Goal: Information Seeking & Learning: Find specific page/section

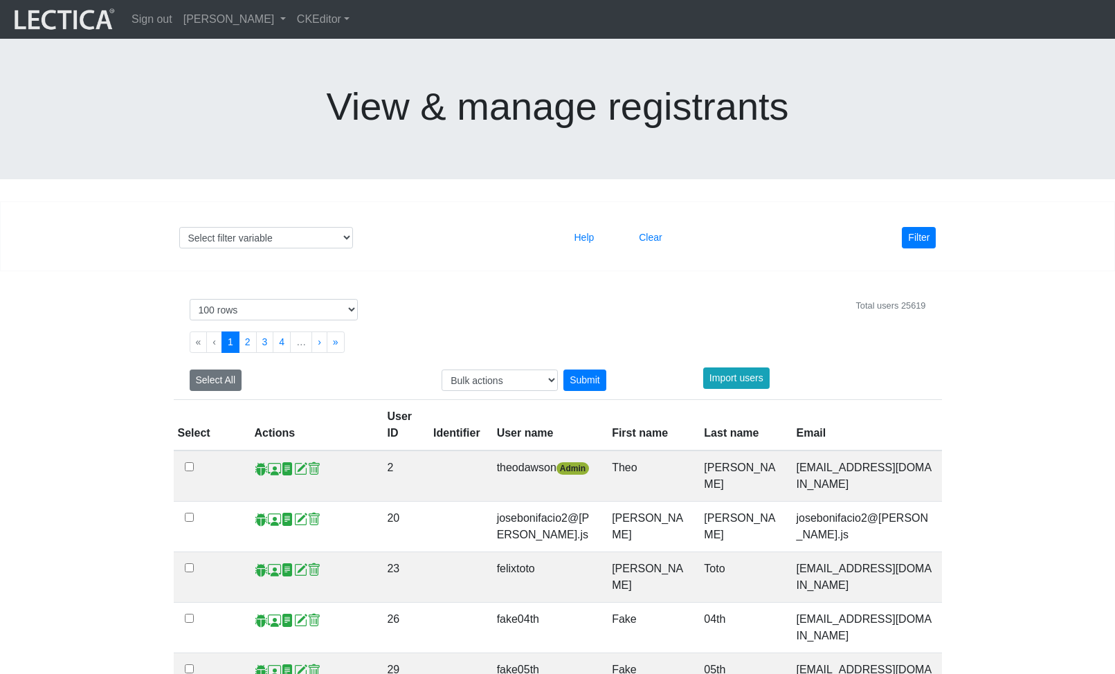
select select "100"
click at [794, 227] on div "Filter" at bounding box center [849, 237] width 194 height 21
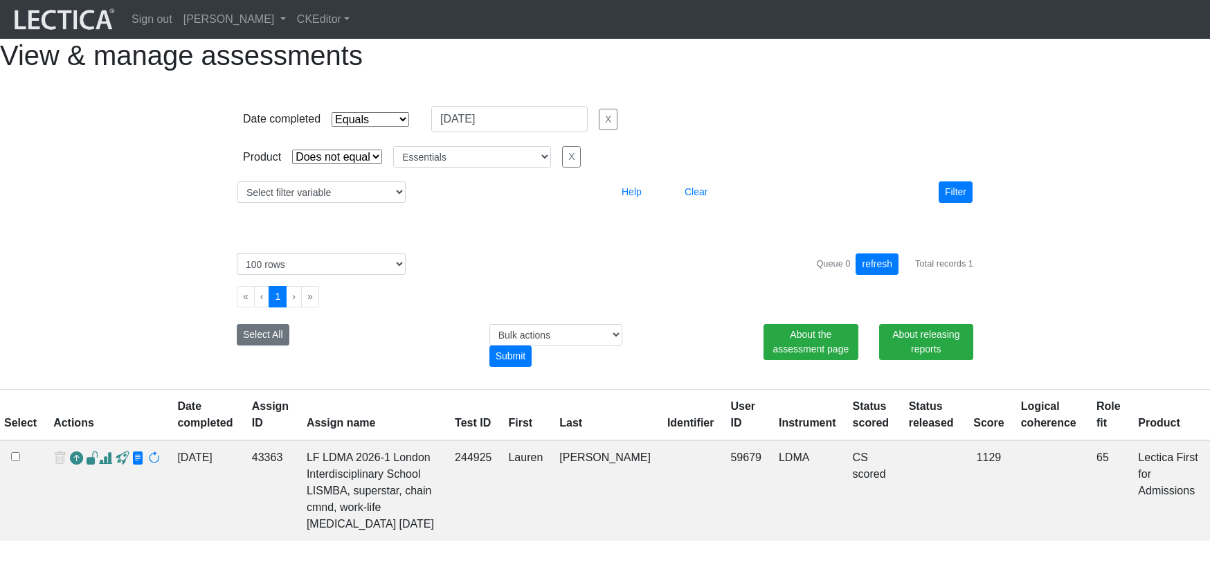
select select "contains"
select select "not_iexact"
select select "Essentials"
select select "100"
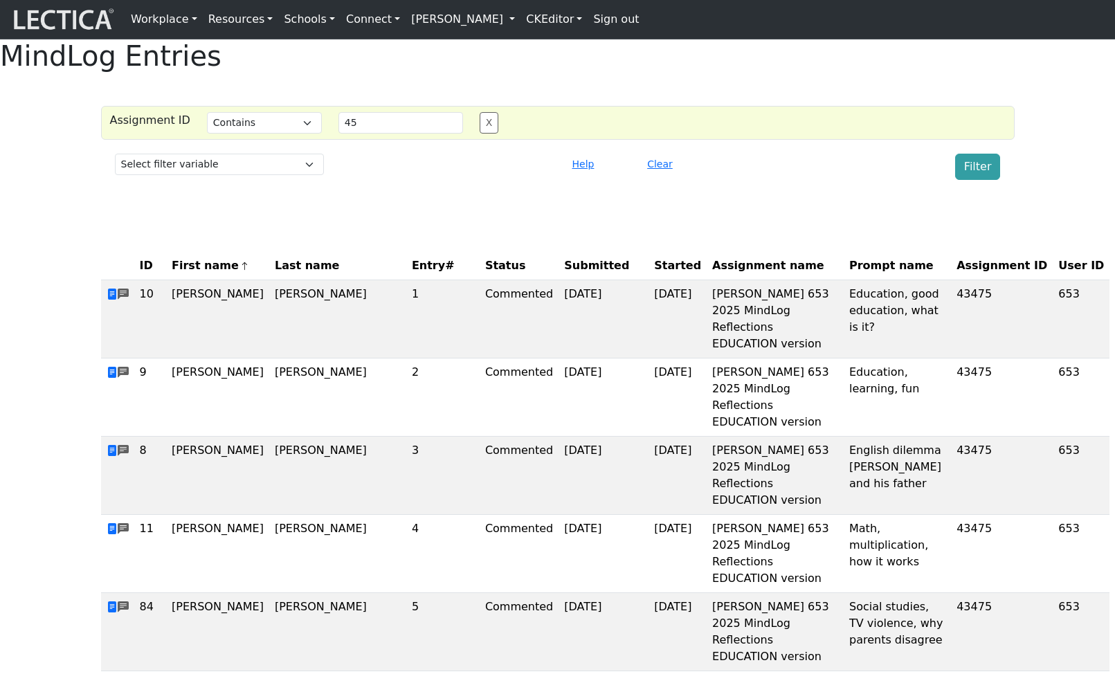
select select "icontains"
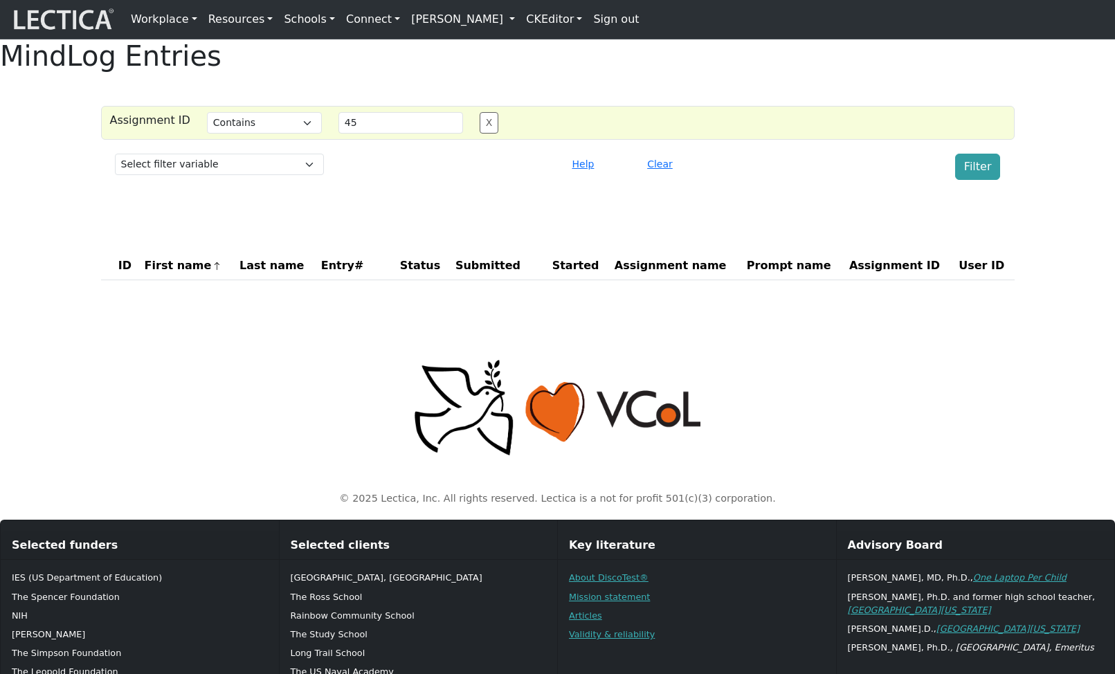
select select "icontains"
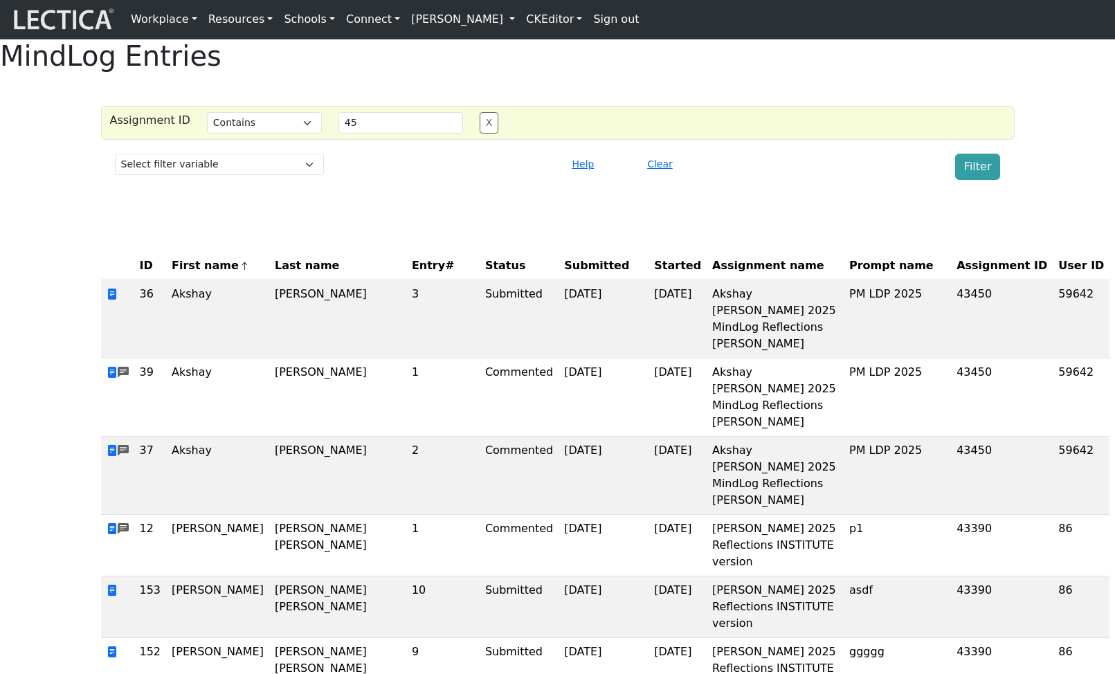
click at [662, 175] on button "Clear" at bounding box center [660, 164] width 38 height 21
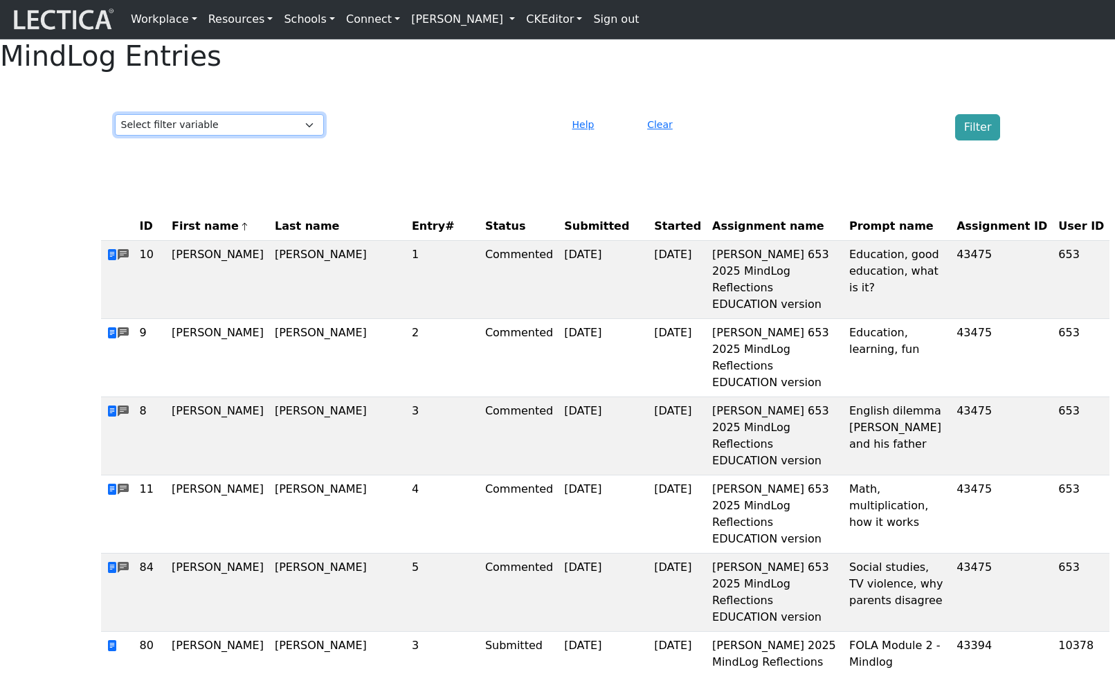
click at [257, 136] on select "Select filter variable Assignment ID Assignment name Date commented Date scored…" at bounding box center [219, 124] width 209 height 21
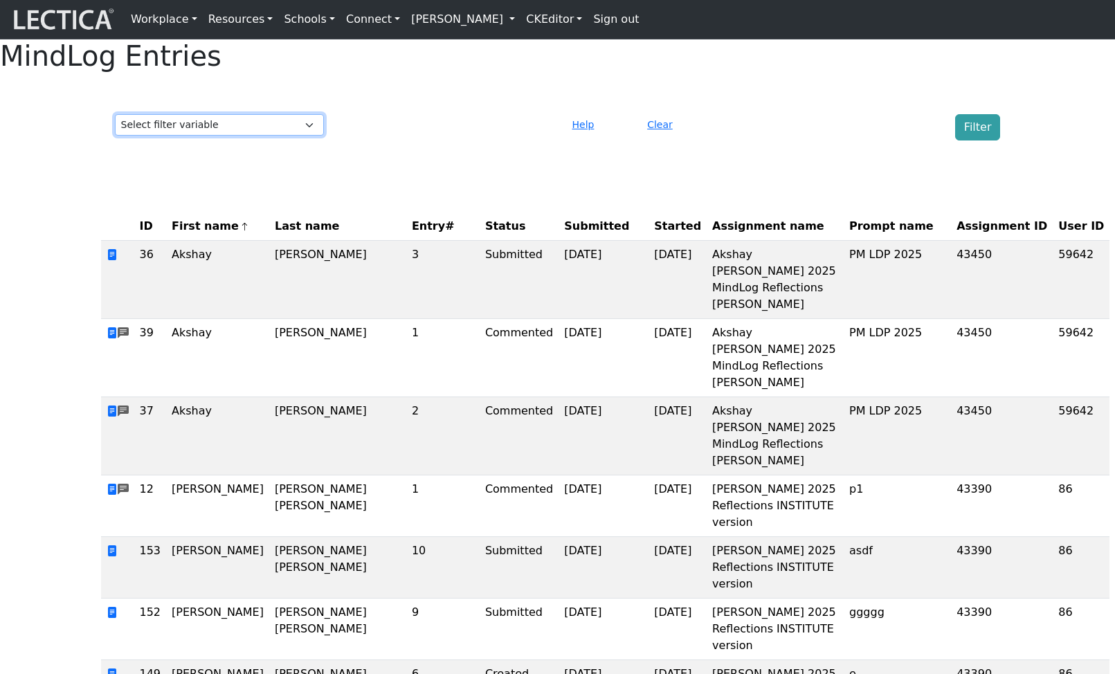
select select "purchase__assignment__id"
click at [115, 136] on select "Select filter variable Assignment ID Assignment name Date commented Date scored…" at bounding box center [219, 124] width 209 height 21
select select
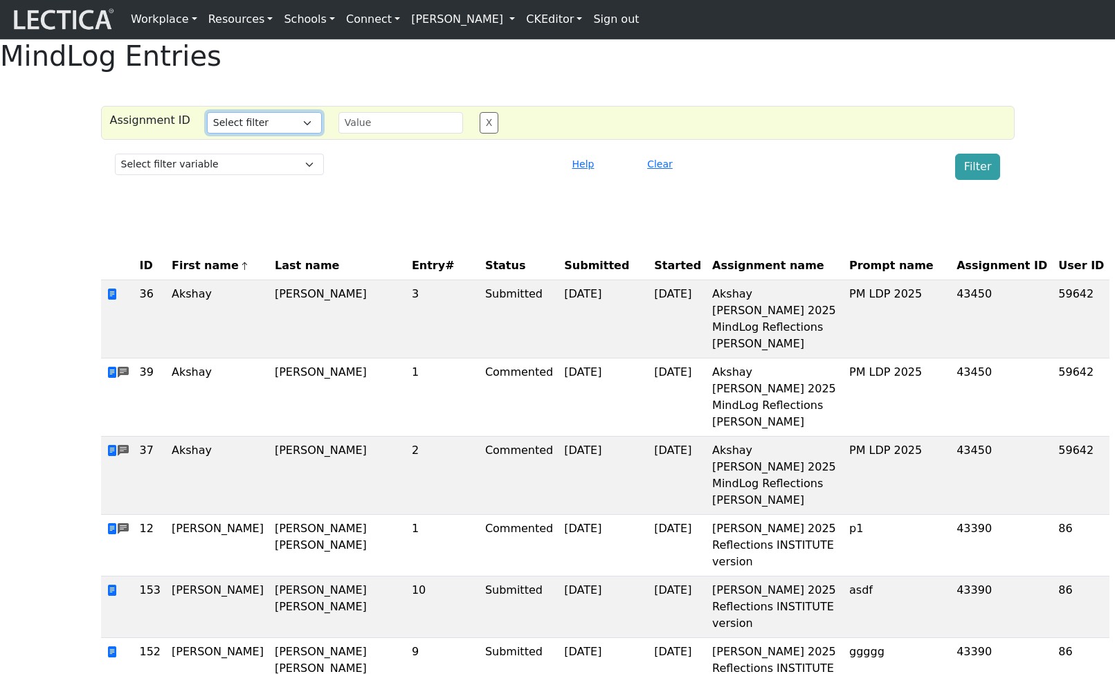
click at [294, 134] on select "Select filter Equals Does not equal Contains Does not contain List Greater than…" at bounding box center [264, 122] width 115 height 21
select select "equal"
click at [207, 134] on select "Select filter Equals Does not equal Contains Does not contain List Greater than…" at bounding box center [264, 122] width 115 height 21
click at [951, 346] on td "43450" at bounding box center [1002, 319] width 102 height 78
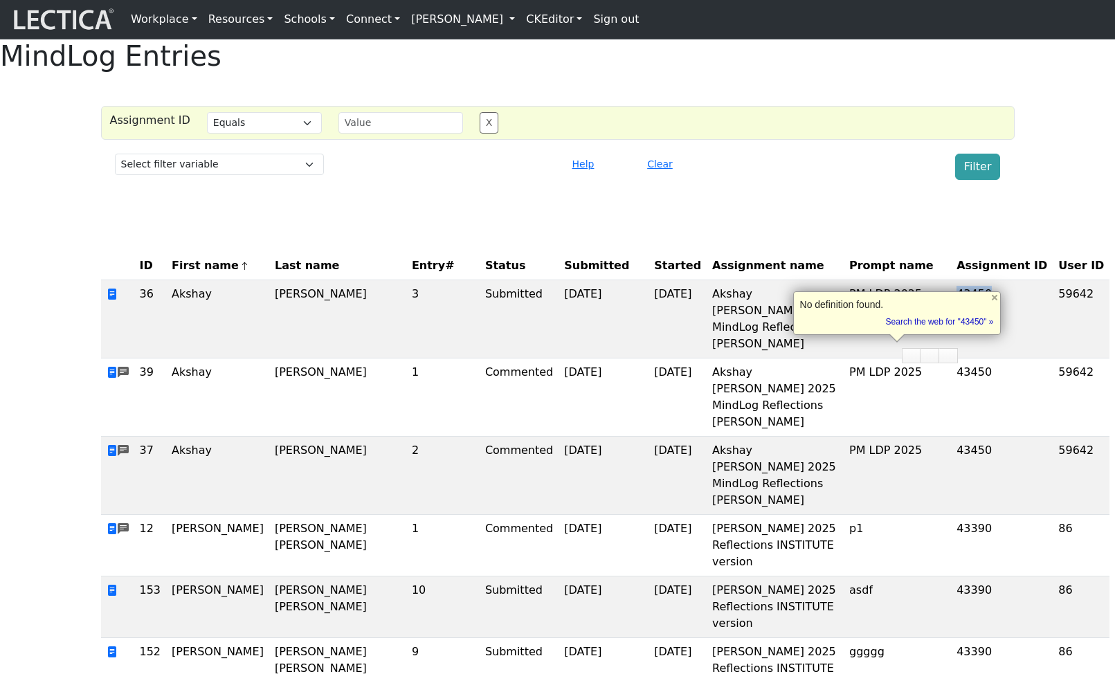
copy td "43450"
click at [383, 140] on div "Assignment ID Select filter Equals Does not equal Contains Does not contain Lis…" at bounding box center [558, 123] width 914 height 34
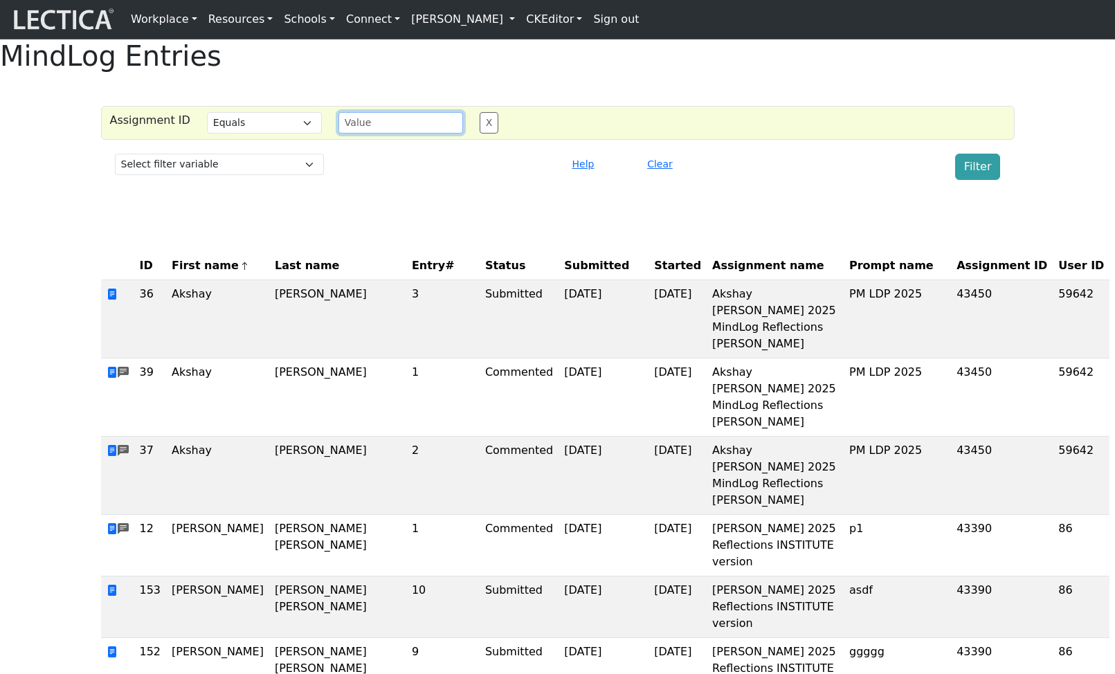
click at [375, 134] on input "text" at bounding box center [400, 122] width 125 height 21
paste input "43450"
type input "43450"
click at [976, 180] on button "Filter" at bounding box center [978, 167] width 46 height 26
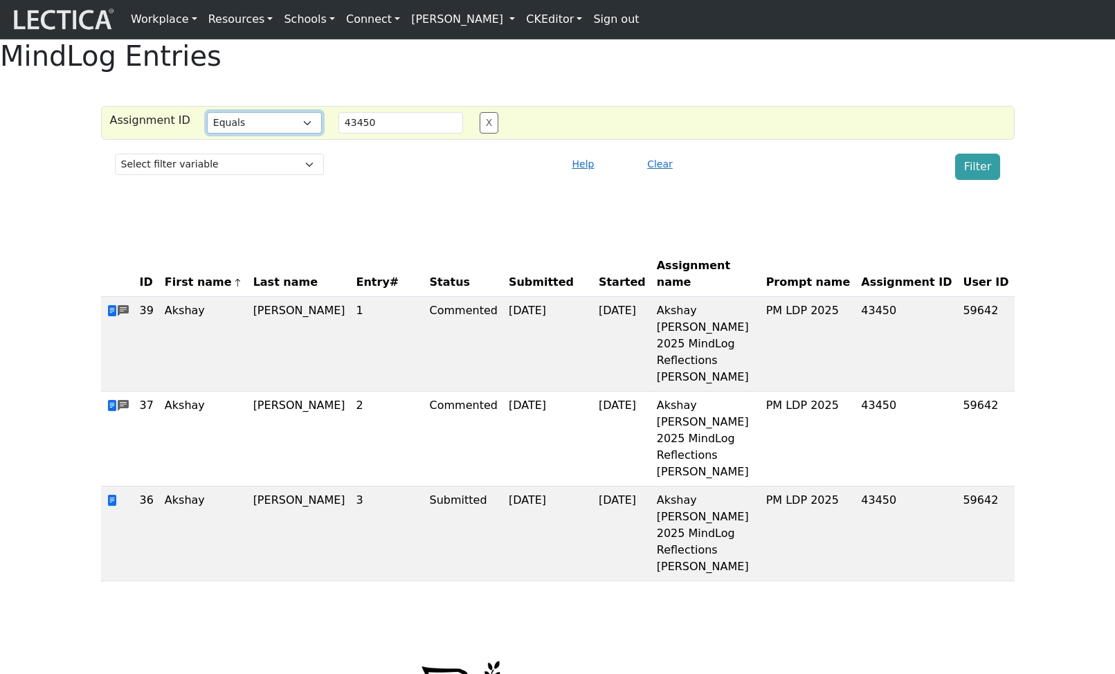
click at [266, 134] on select "Select filter Equals Does not equal Contains Does not contain List Greater than…" at bounding box center [264, 122] width 115 height 21
select select "not_iexact"
click at [207, 134] on select "Select filter Equals Does not equal Contains Does not contain List Greater than…" at bounding box center [264, 122] width 115 height 21
click at [981, 180] on button "Filter" at bounding box center [978, 167] width 46 height 26
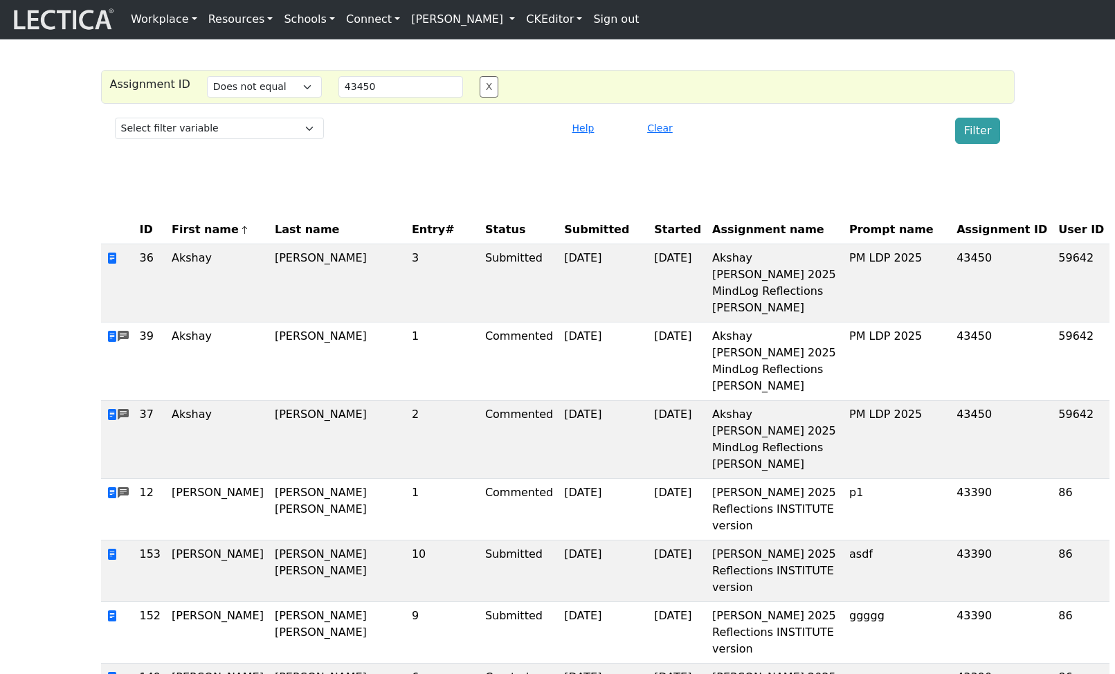
scroll to position [41, 0]
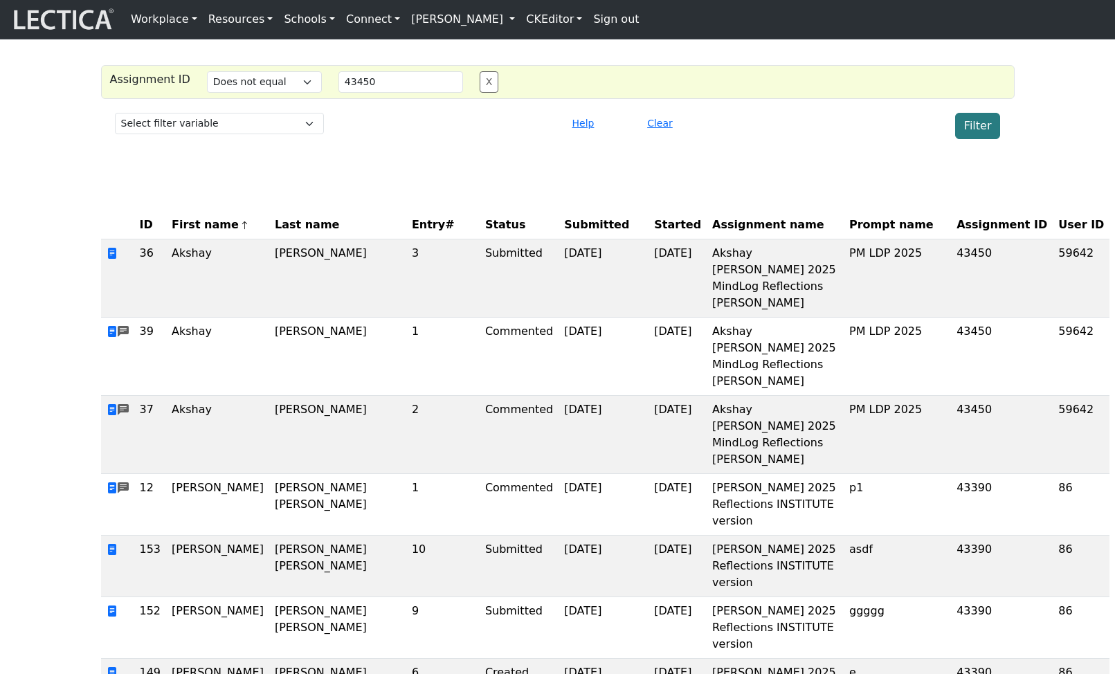
click at [973, 139] on button "Filter" at bounding box center [978, 126] width 46 height 26
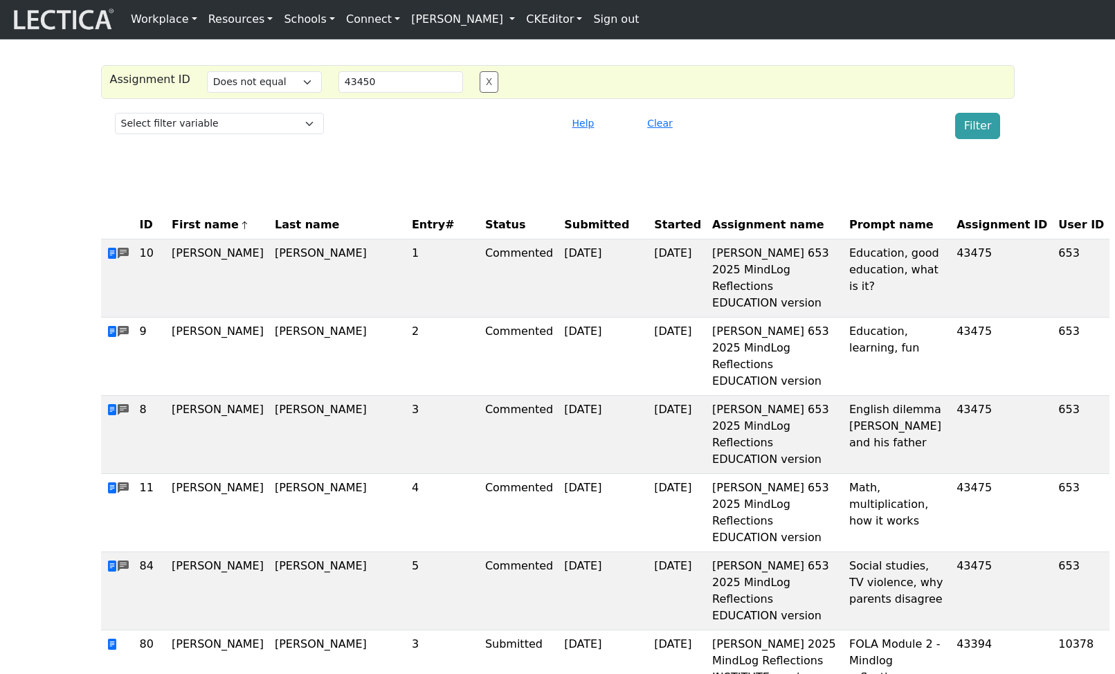
click at [956, 233] on span "Assignment ID" at bounding box center [1001, 225] width 91 height 17
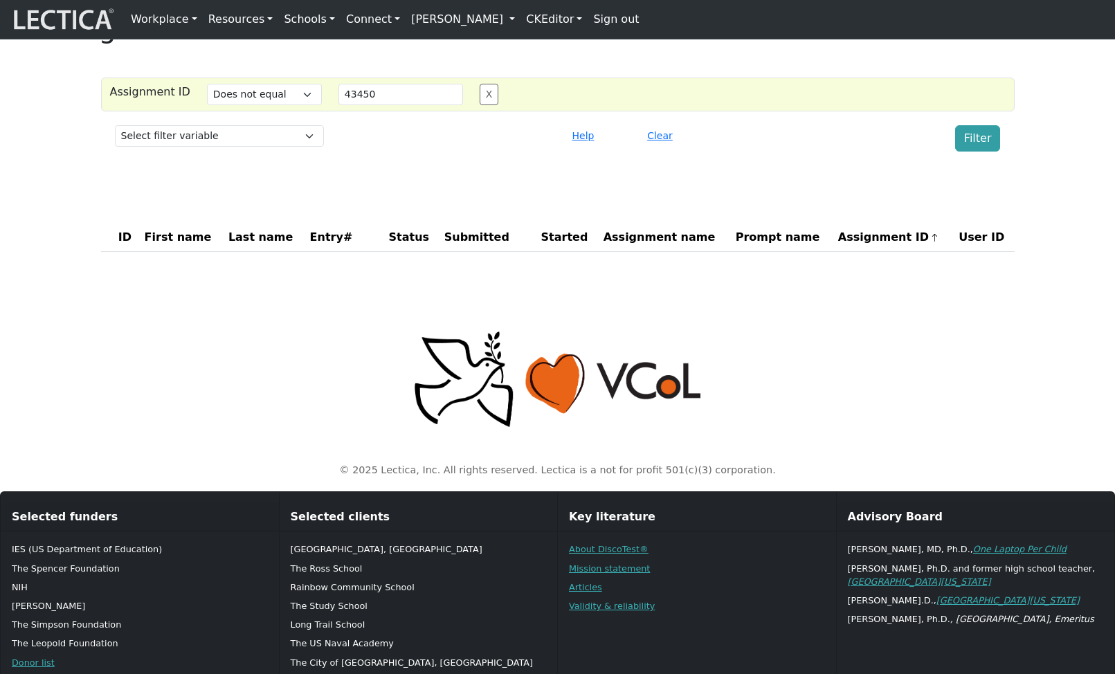
scroll to position [24, 0]
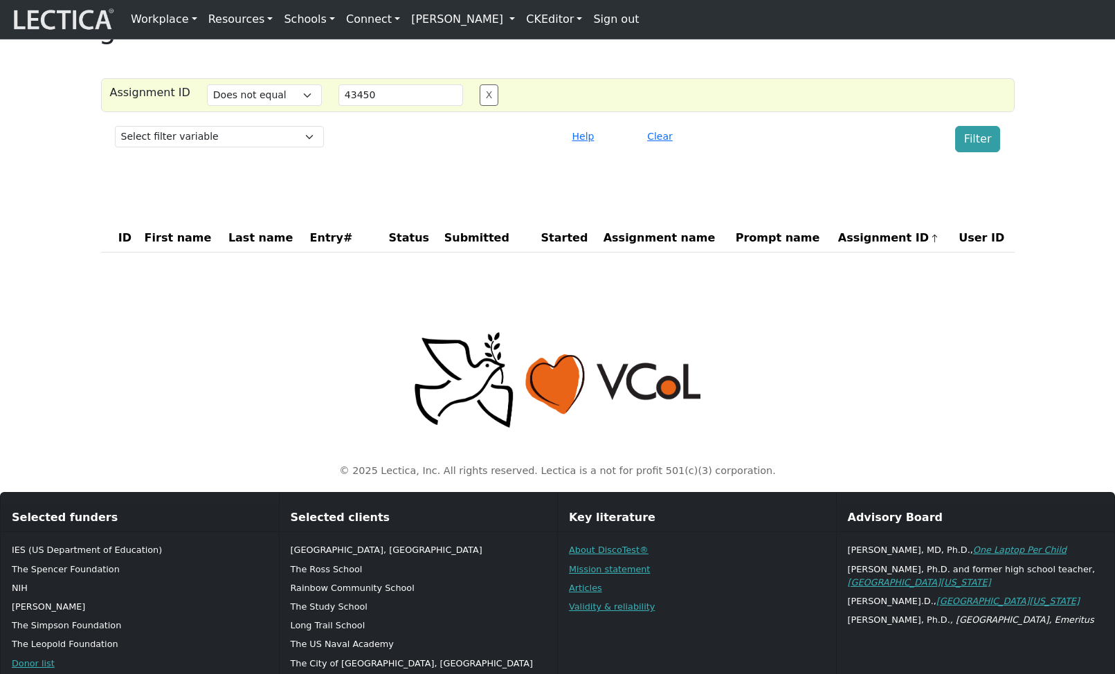
click at [781, 246] on span "Prompt name" at bounding box center [778, 238] width 84 height 17
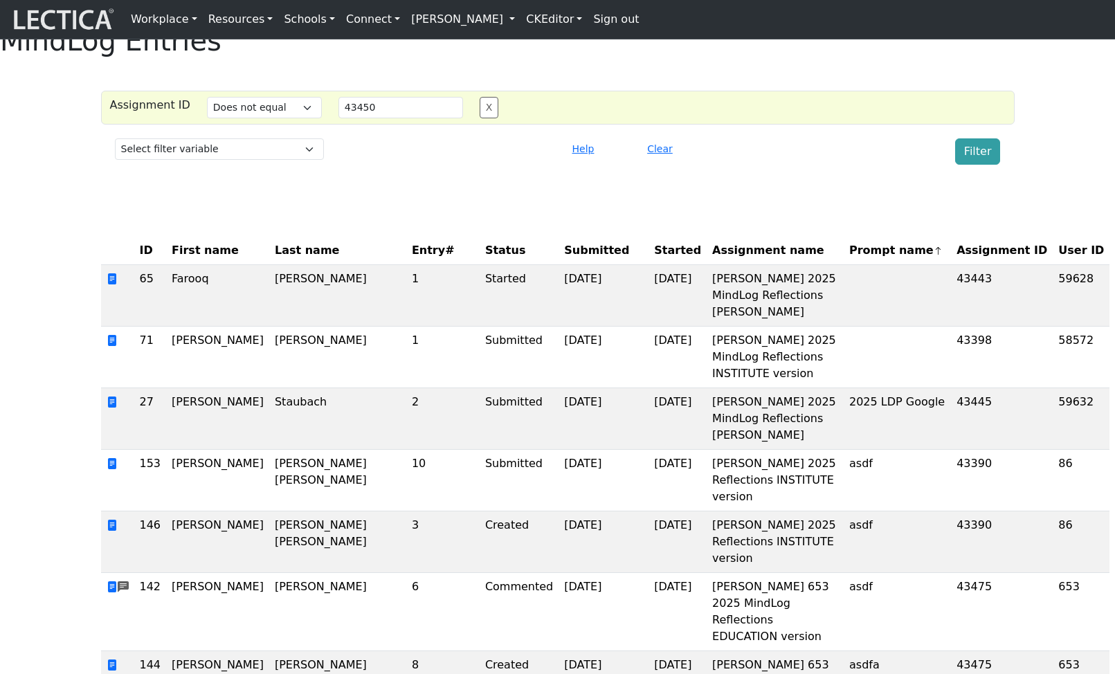
scroll to position [13, 0]
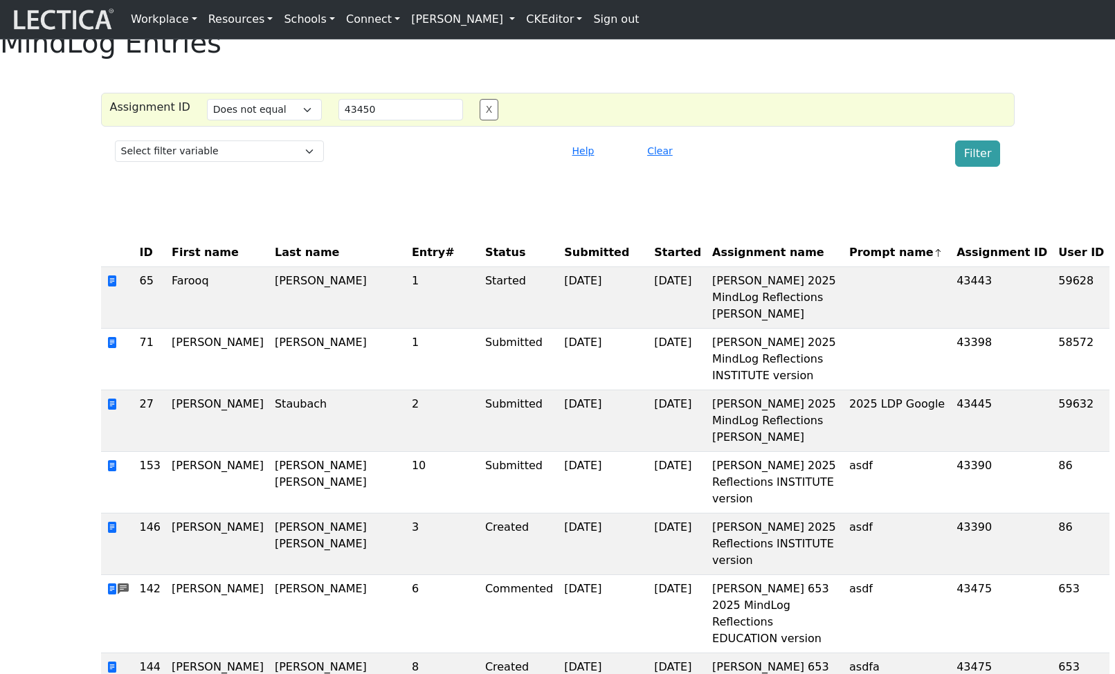
click at [1058, 261] on span "User ID" at bounding box center [1081, 252] width 46 height 17
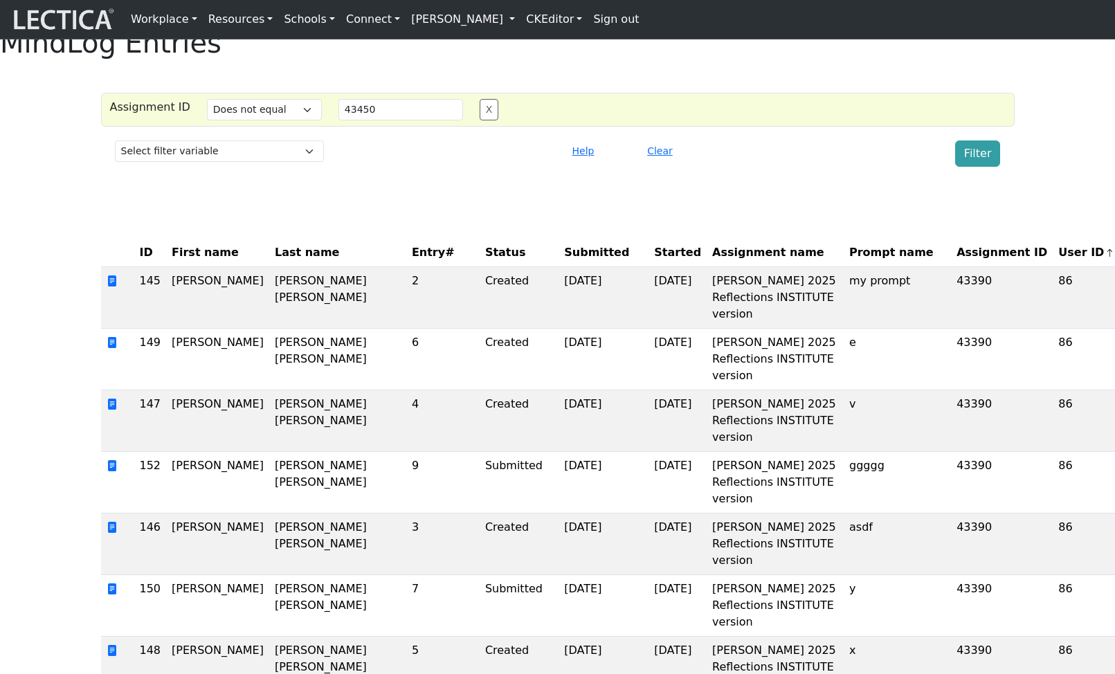
click at [712, 261] on span "Assignment name" at bounding box center [768, 252] width 112 height 17
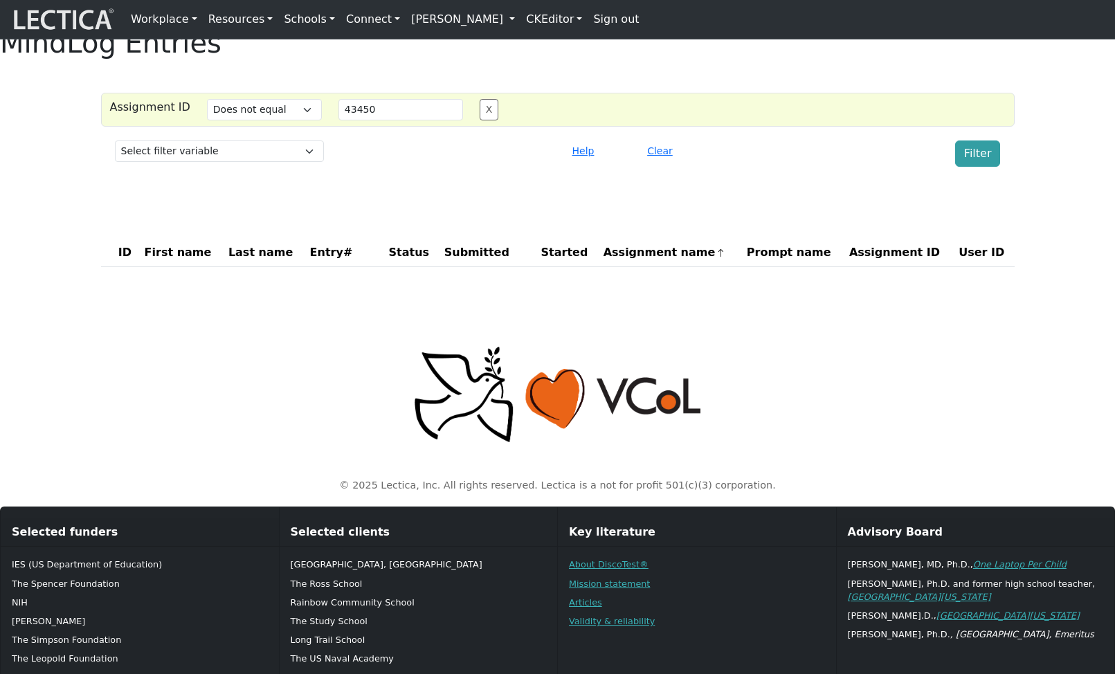
click at [571, 267] on th "Started" at bounding box center [567, 253] width 62 height 28
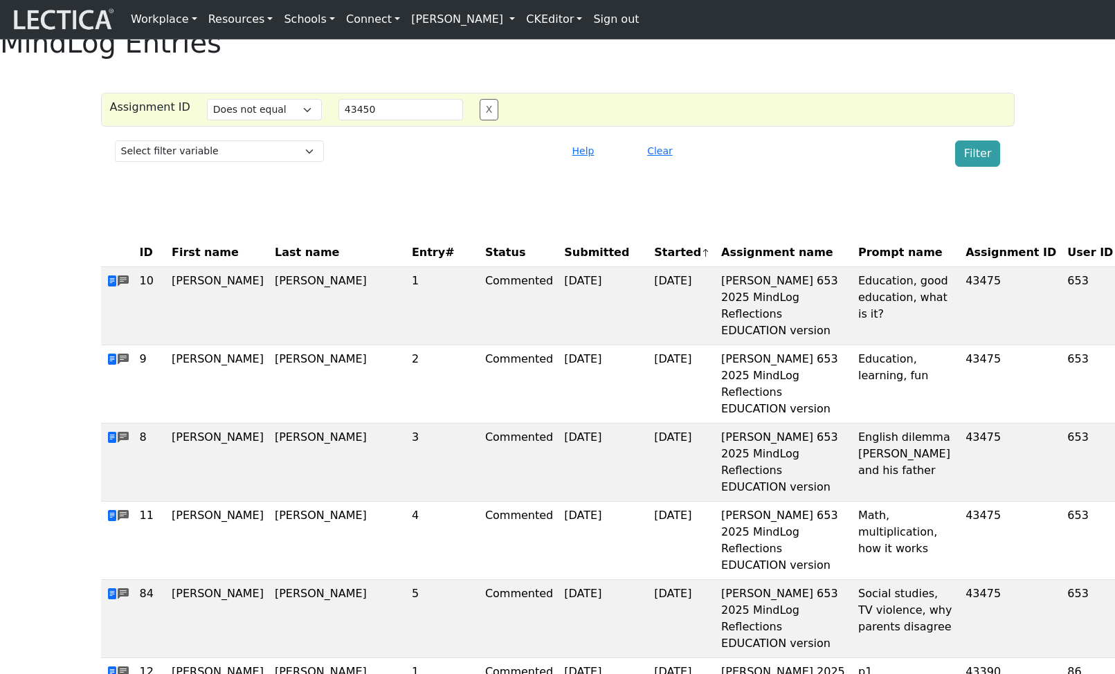
click at [564, 261] on span "Submitted" at bounding box center [596, 252] width 65 height 17
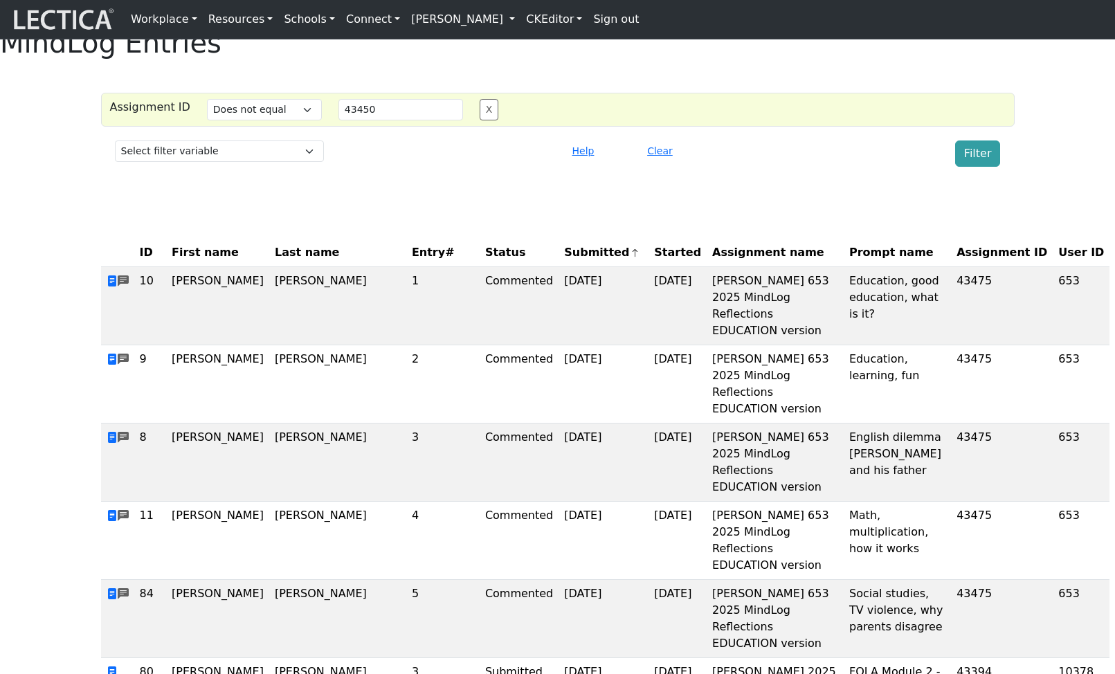
click at [485, 261] on span "Status" at bounding box center [505, 252] width 41 height 17
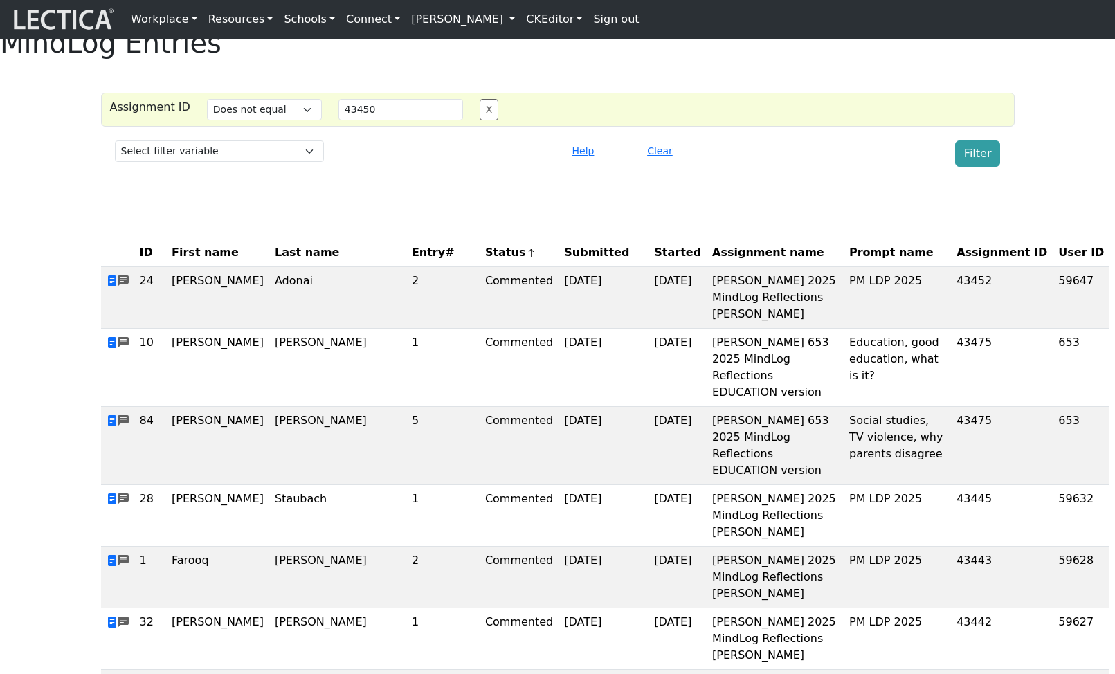
click at [485, 261] on span "Status" at bounding box center [510, 252] width 51 height 17
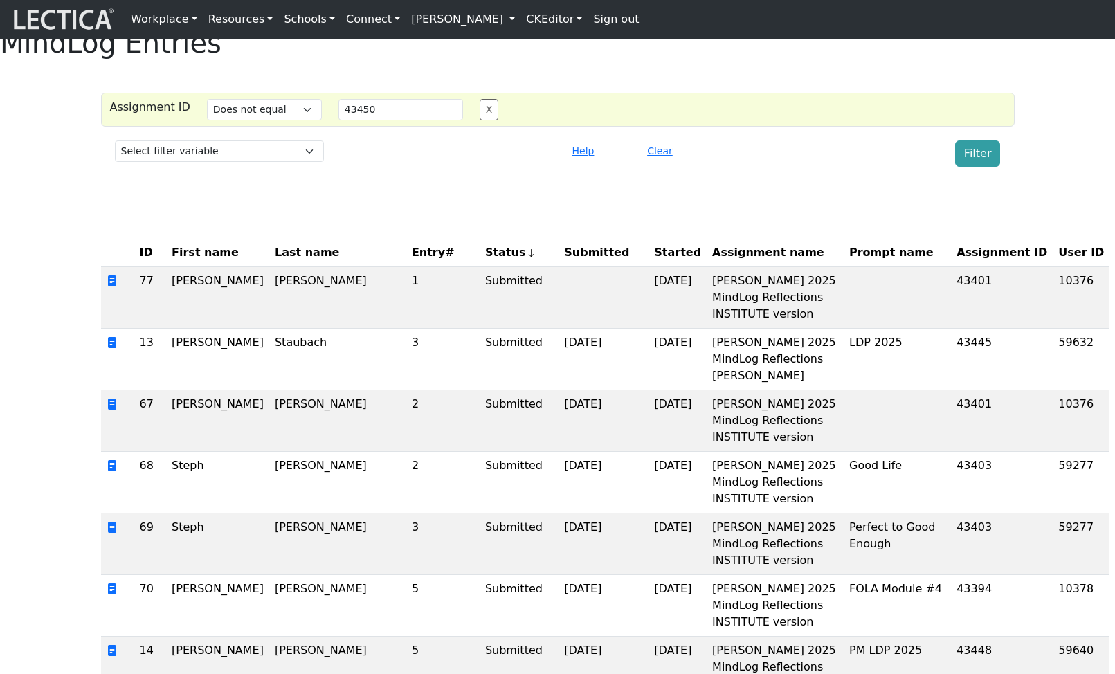
click at [412, 261] on span "Entry#" at bounding box center [443, 252] width 62 height 17
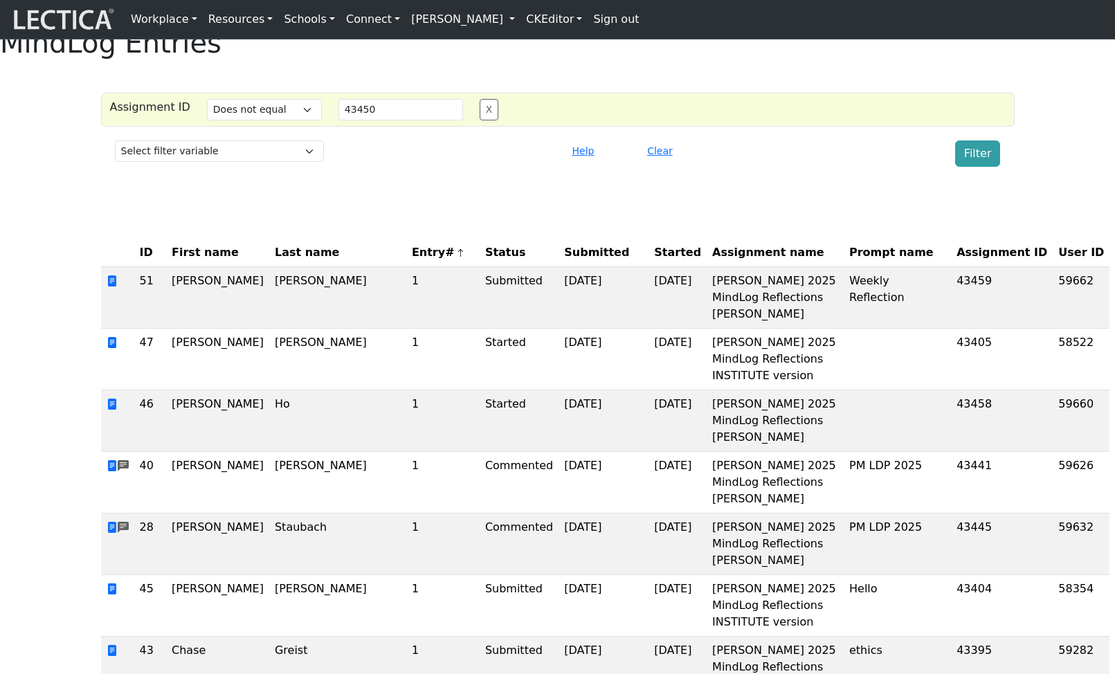
click at [412, 261] on span "Entry#" at bounding box center [443, 252] width 62 height 17
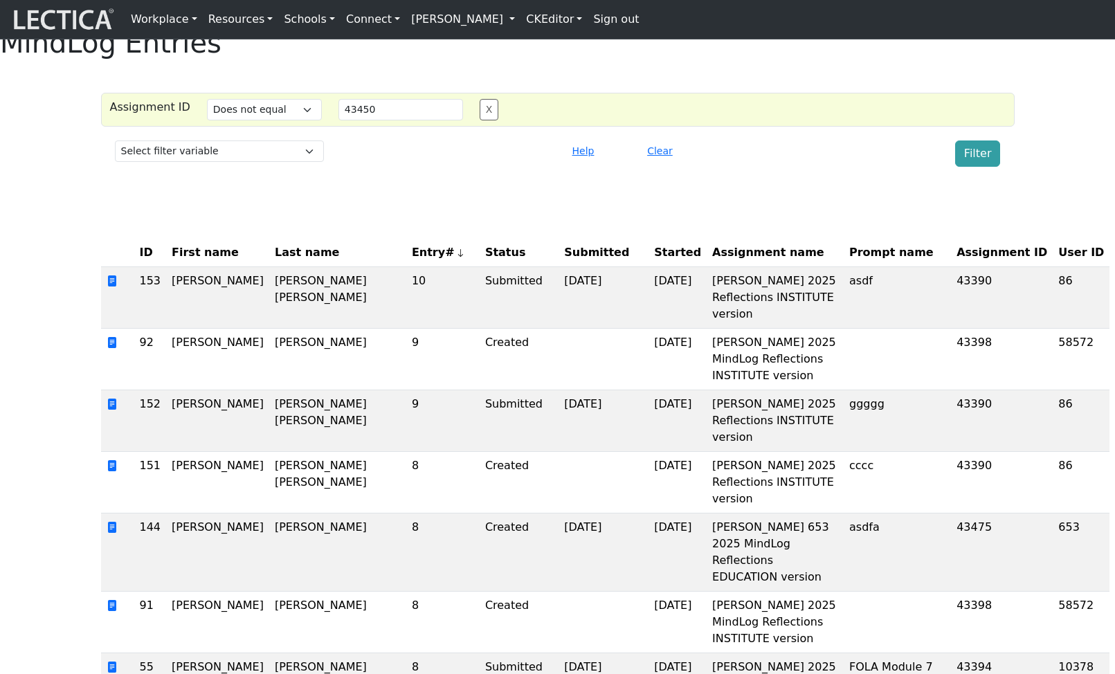
click at [269, 267] on th "Last name" at bounding box center [337, 253] width 137 height 28
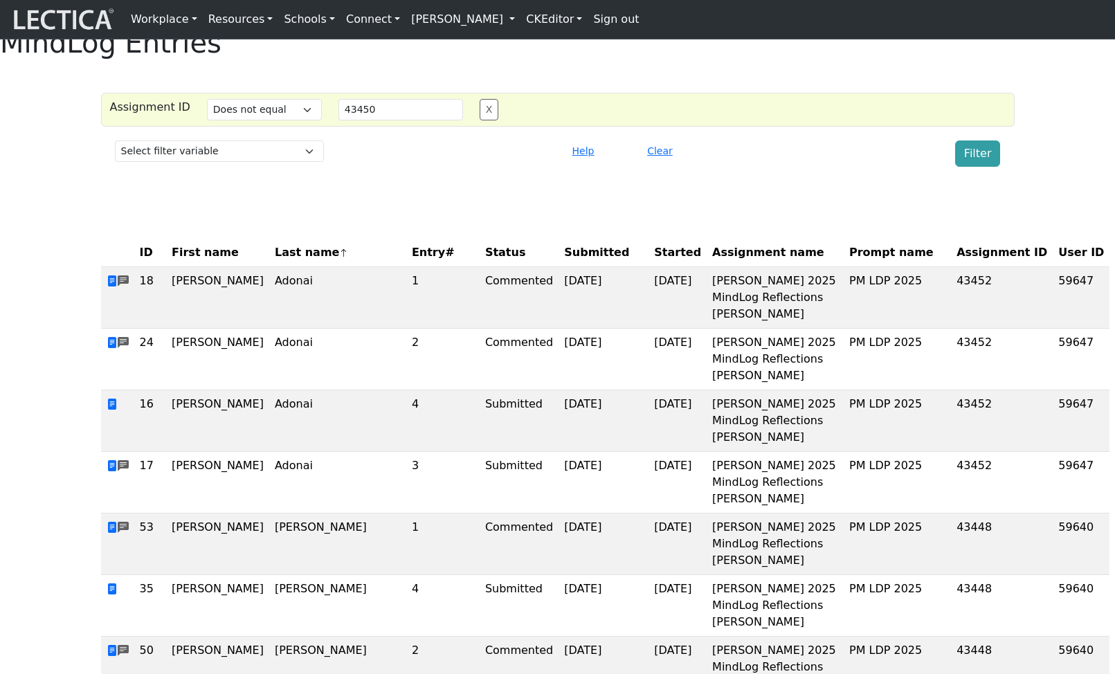
click at [269, 267] on th "Last name" at bounding box center [337, 253] width 137 height 28
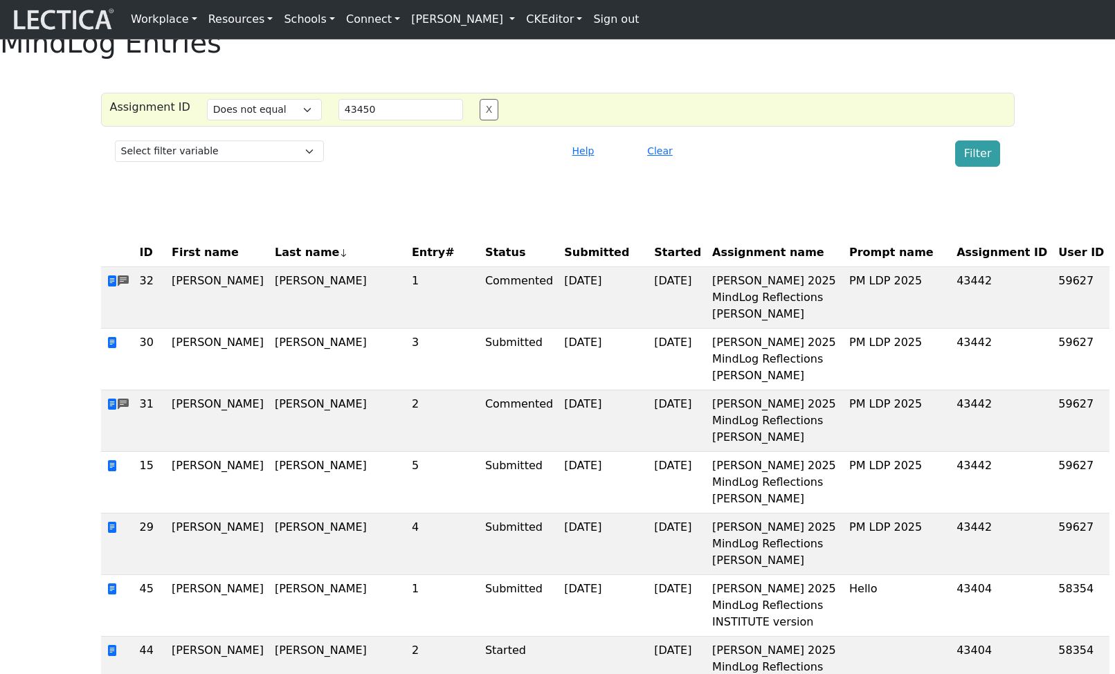
click at [198, 261] on span "First name" at bounding box center [205, 252] width 67 height 17
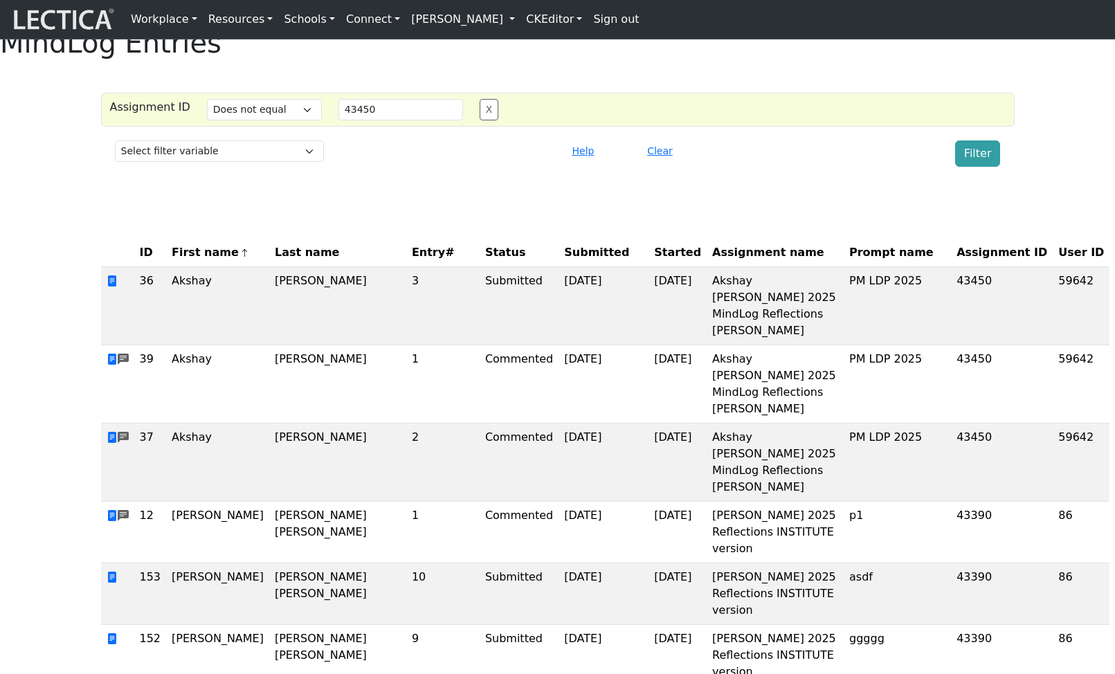
click at [200, 261] on span "First name" at bounding box center [211, 252] width 78 height 17
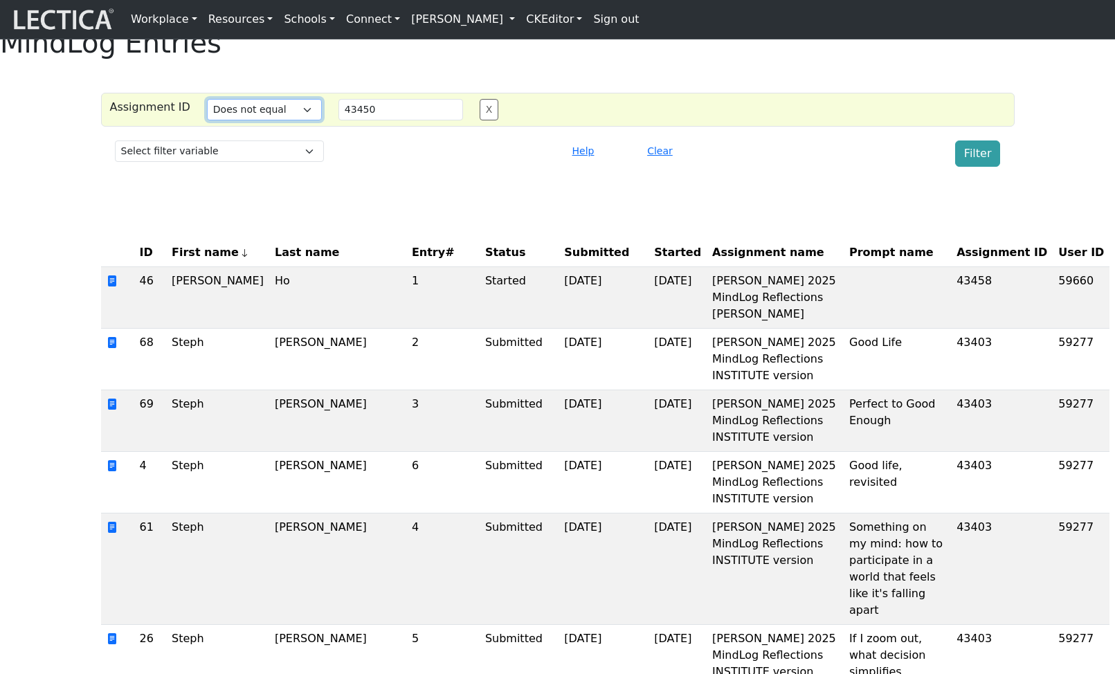
click at [286, 120] on select "Select filter Equals Does not equal Contains Does not contain List Greater than…" at bounding box center [264, 109] width 115 height 21
select select "icontains"
click at [207, 120] on select "Select filter Equals Does not equal Contains Does not contain List Greater than…" at bounding box center [264, 109] width 115 height 21
click at [386, 120] on input "43450" at bounding box center [400, 109] width 125 height 21
type input "4345"
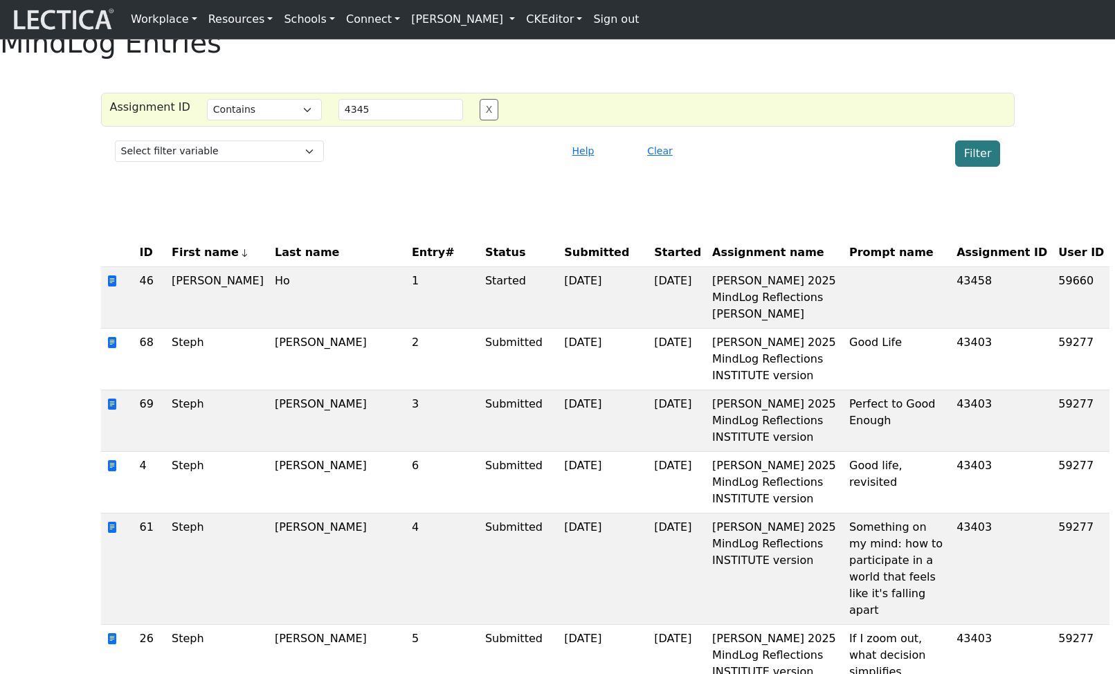
click at [984, 167] on button "Filter" at bounding box center [978, 153] width 46 height 26
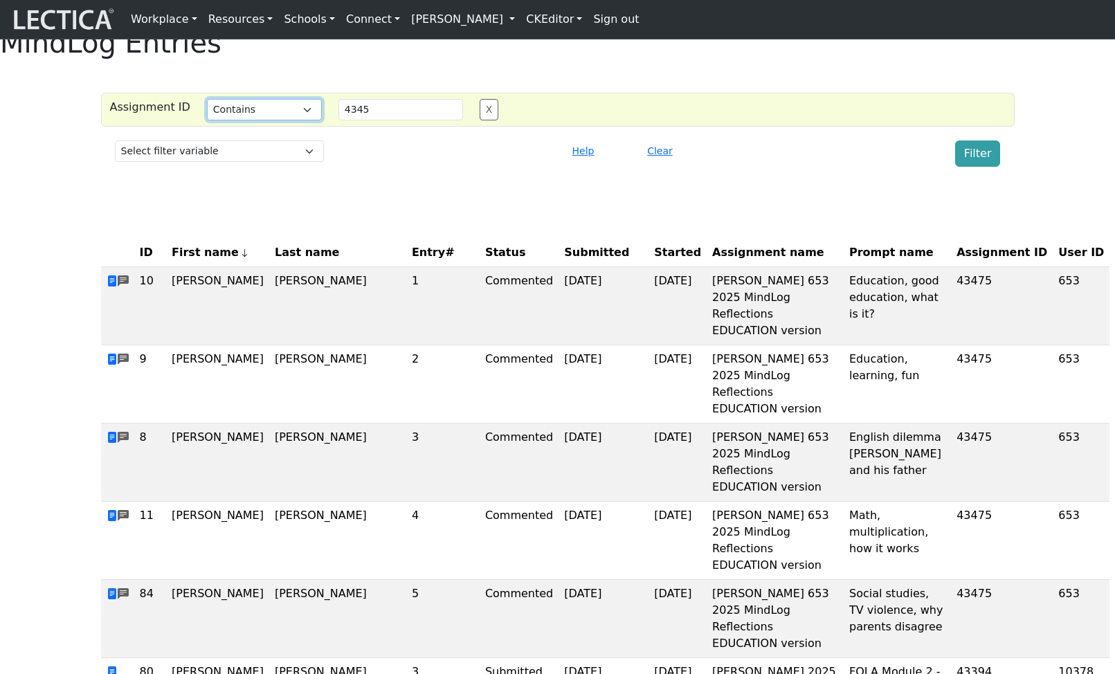
click at [279, 120] on select "Select filter Equals Does not equal Contains Does not contain List Greater than…" at bounding box center [264, 109] width 115 height 21
select select "in"
click at [207, 120] on select "Select filter Equals Does not equal Contains Does not contain List Greater than…" at bounding box center [264, 109] width 115 height 21
click at [951, 340] on td "43475" at bounding box center [1002, 306] width 102 height 78
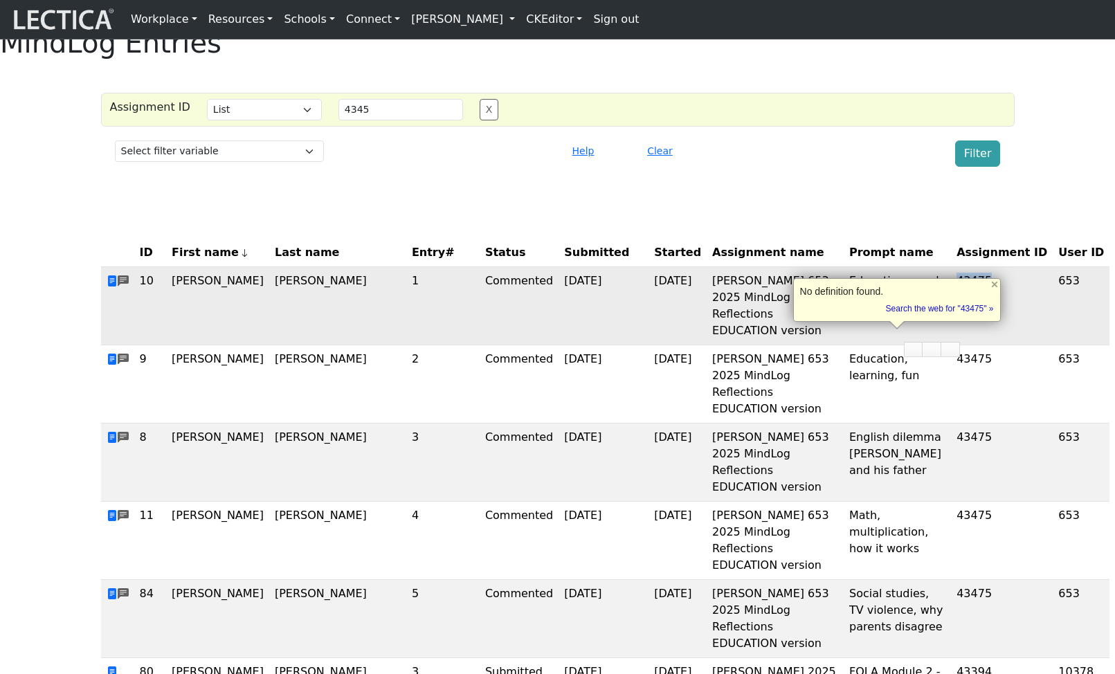
copy td "43475"
click at [390, 120] on input "4345" at bounding box center [400, 109] width 125 height 21
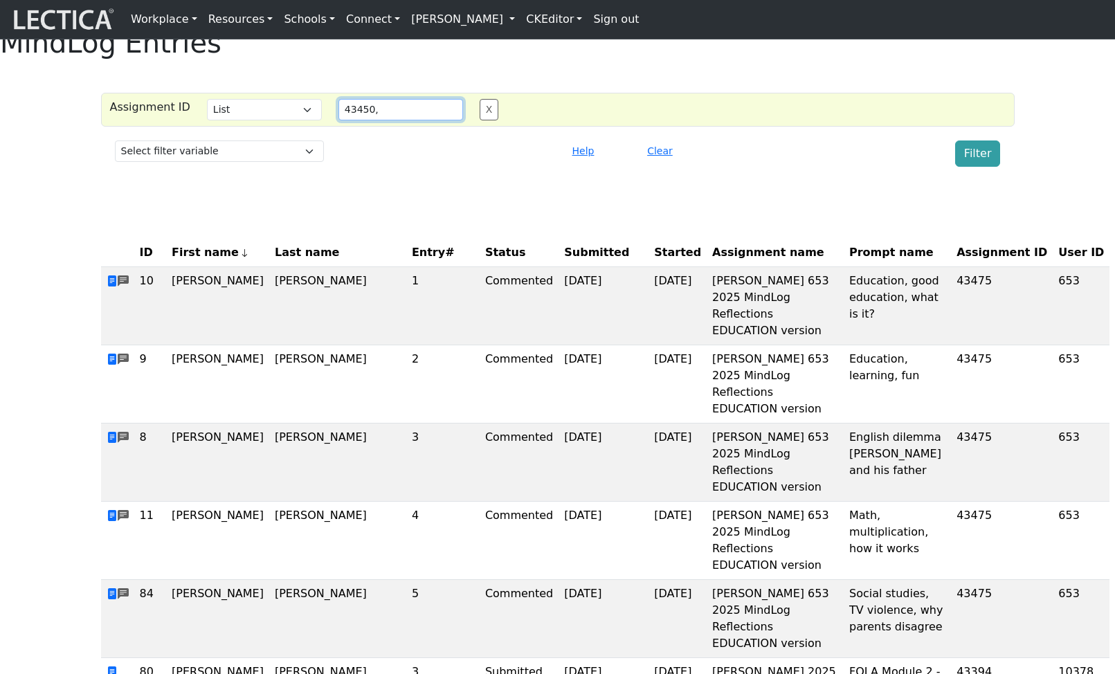
paste input "43475"
type input "43450, 43475"
click at [976, 167] on button "Filter" at bounding box center [978, 153] width 46 height 26
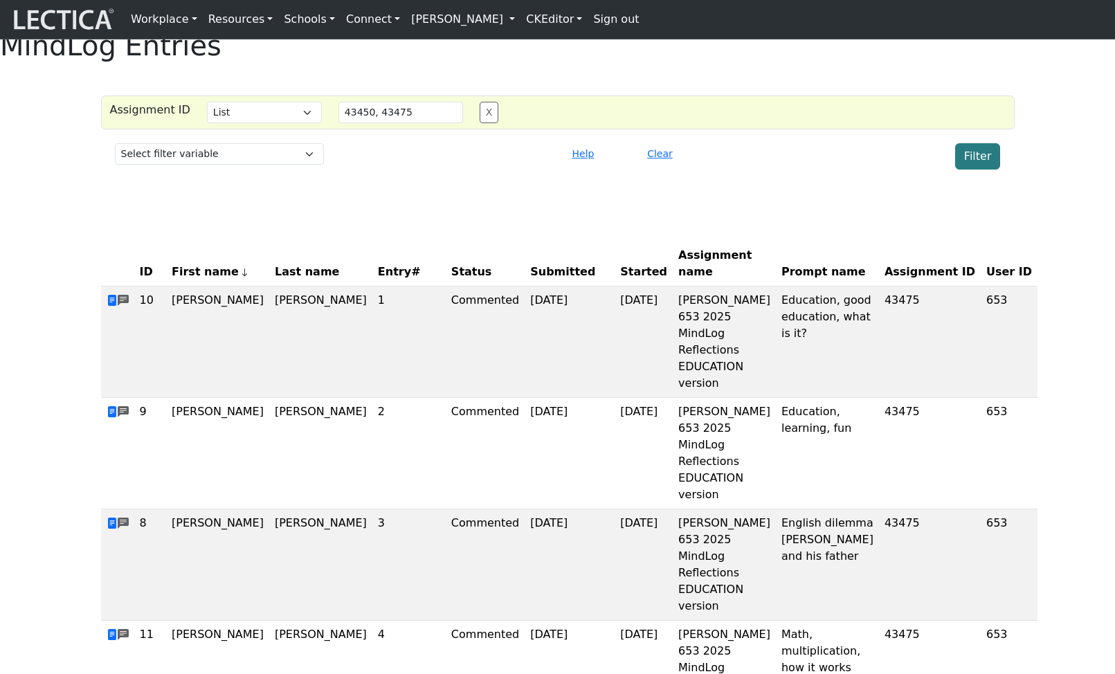
scroll to position [0, 0]
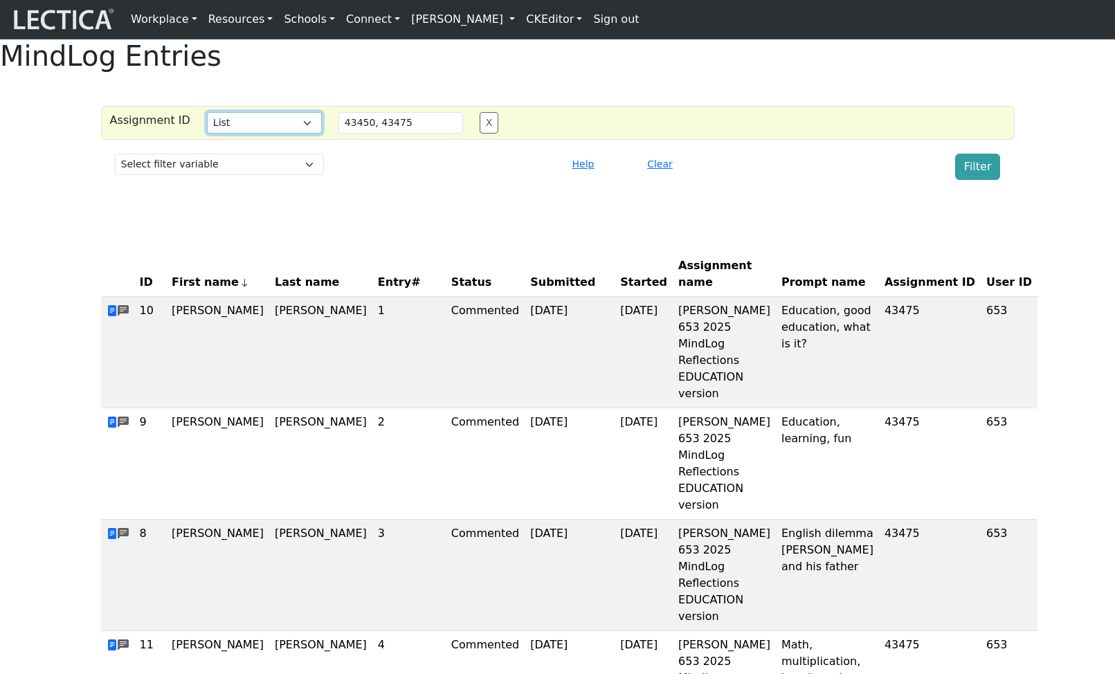
click at [269, 134] on select "Select filter Equals Does not equal Contains Does not contain List Greater than…" at bounding box center [264, 122] width 115 height 21
click at [207, 134] on select "Select filter Equals Does not equal Contains Does not contain List Greater than…" at bounding box center [264, 122] width 115 height 21
click at [976, 180] on button "Filter" at bounding box center [978, 167] width 46 height 26
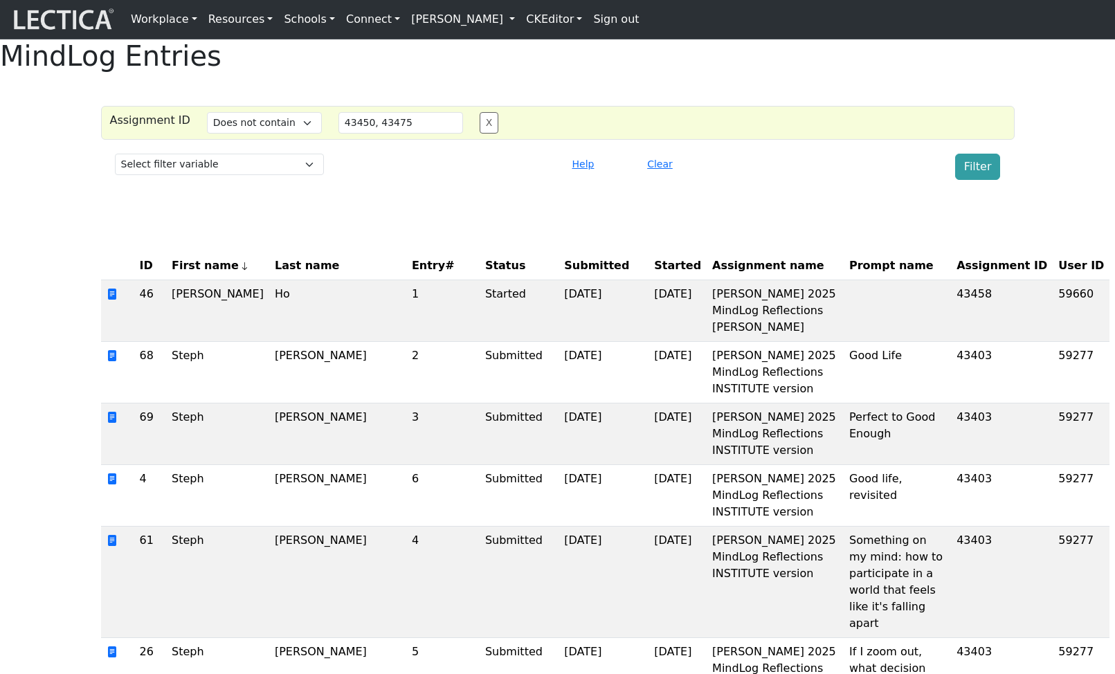
click at [279, 140] on div "Assignment ID Select filter Equals Does not equal Contains Does not contain Lis…" at bounding box center [558, 123] width 914 height 34
click at [284, 134] on select "Select filter Equals Does not equal Contains Does not contain List Greater than…" at bounding box center [264, 122] width 115 height 21
select select "gt"
click at [207, 134] on select "Select filter Equals Does not equal Contains Does not contain List Greater than…" at bounding box center [264, 122] width 115 height 21
click at [375, 134] on input "43450, 43475" at bounding box center [400, 122] width 125 height 21
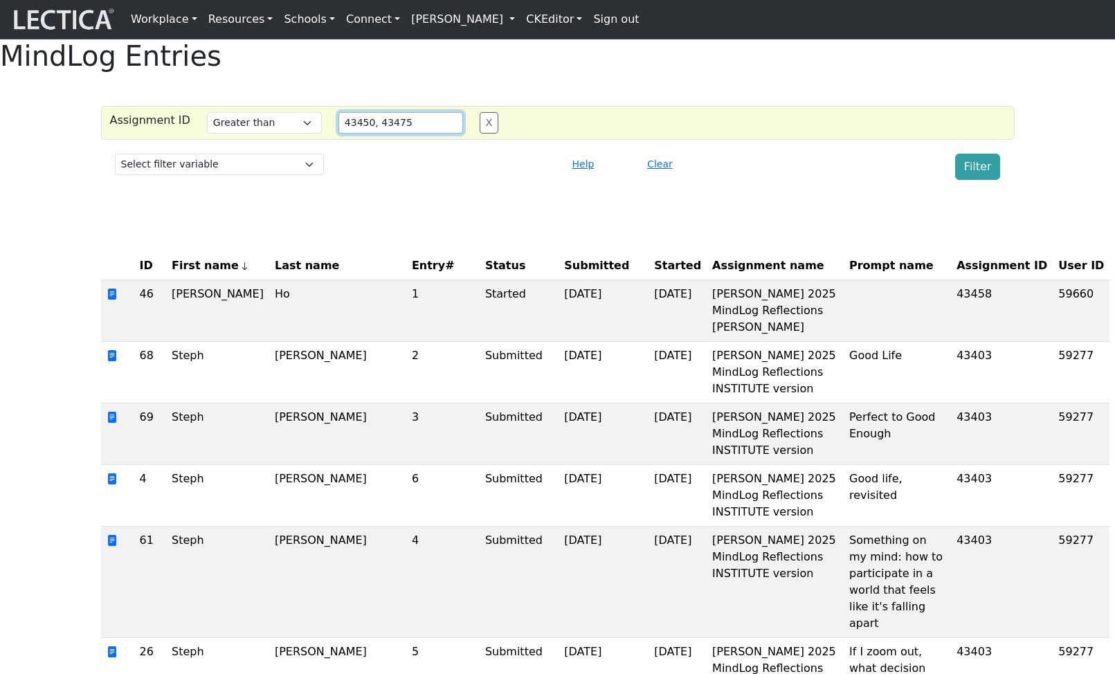
click at [375, 134] on input "43450, 43475" at bounding box center [400, 122] width 125 height 21
click at [966, 180] on button "Filter" at bounding box center [978, 167] width 46 height 26
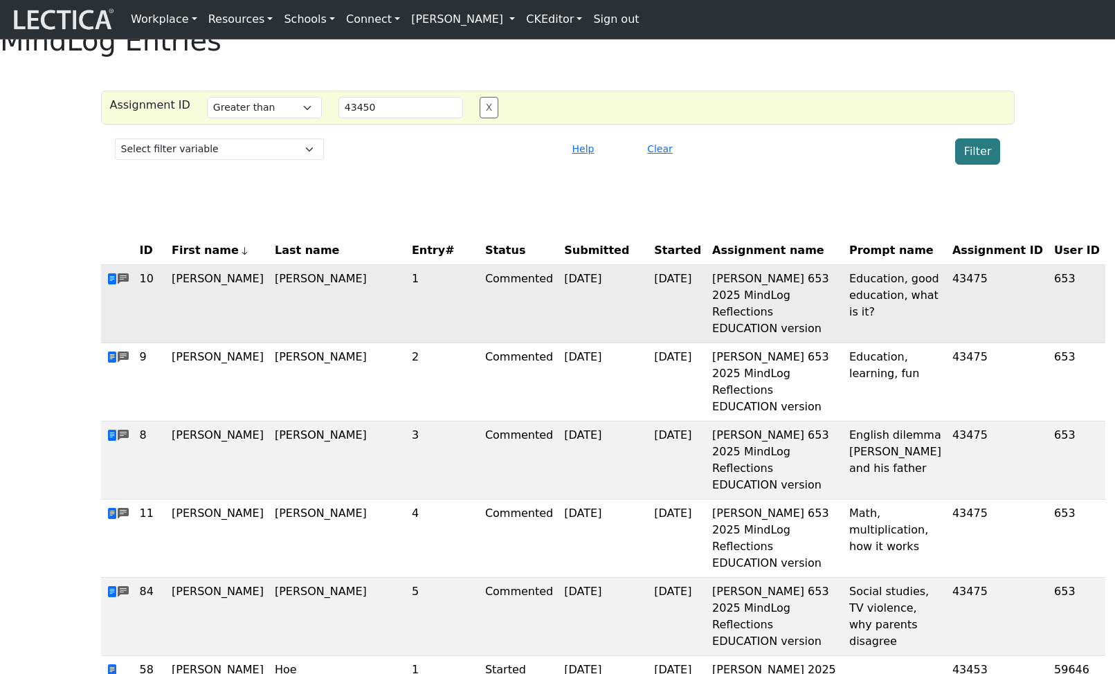
scroll to position [19, 0]
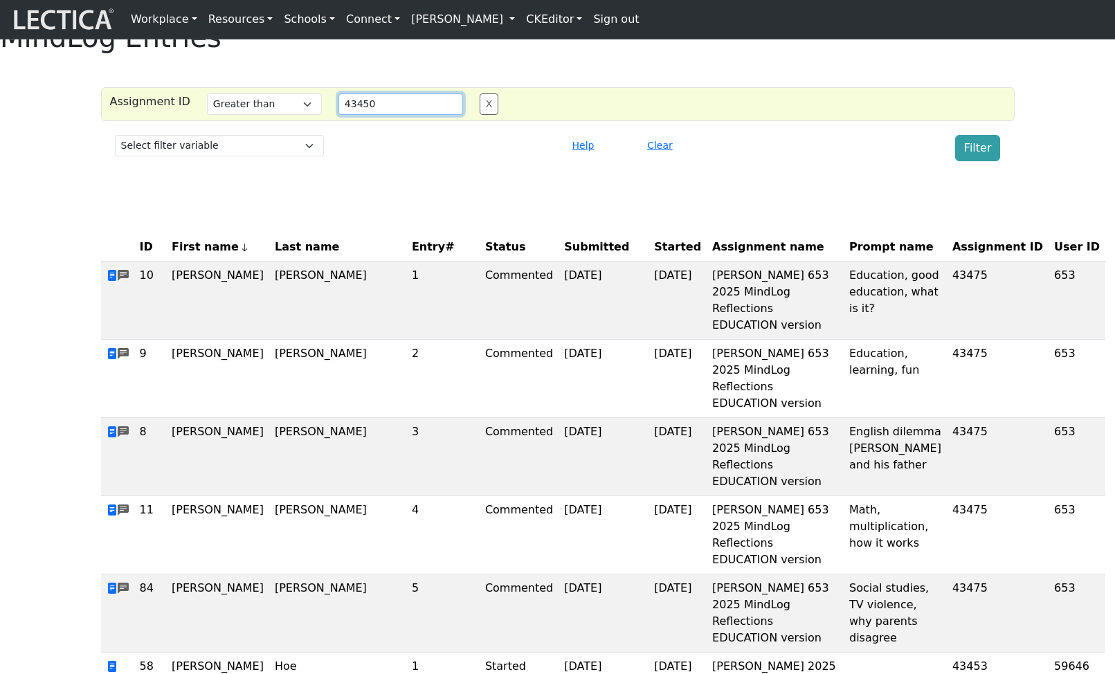
click at [394, 115] on input "43450" at bounding box center [400, 103] width 125 height 21
click at [971, 161] on button "Filter" at bounding box center [978, 148] width 46 height 26
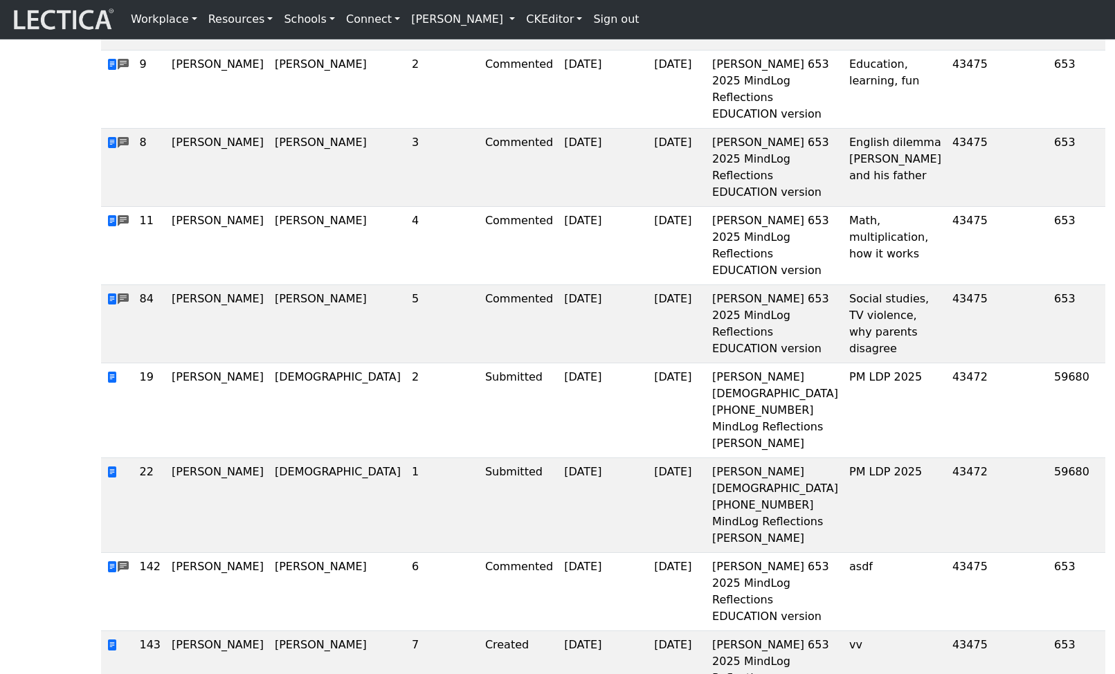
scroll to position [0, 0]
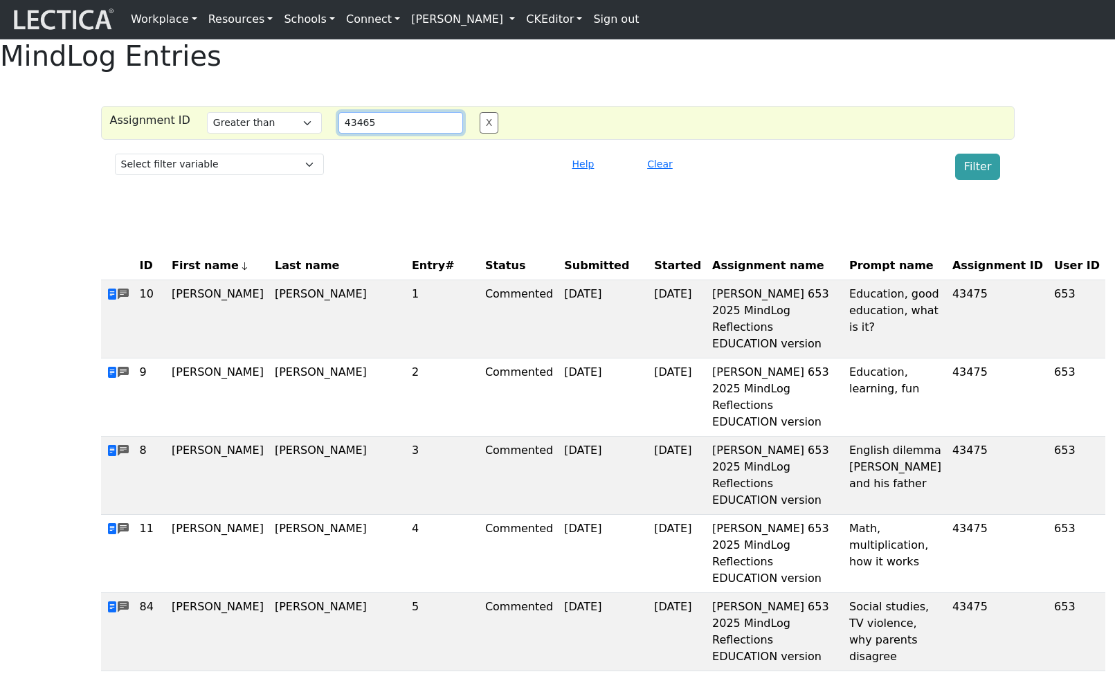
click at [405, 134] on input "43465" at bounding box center [400, 122] width 125 height 21
click at [978, 180] on button "Filter" at bounding box center [978, 167] width 46 height 26
click at [393, 134] on input "43470" at bounding box center [400, 122] width 125 height 21
type input "43472"
click at [981, 180] on button "Filter" at bounding box center [978, 167] width 46 height 26
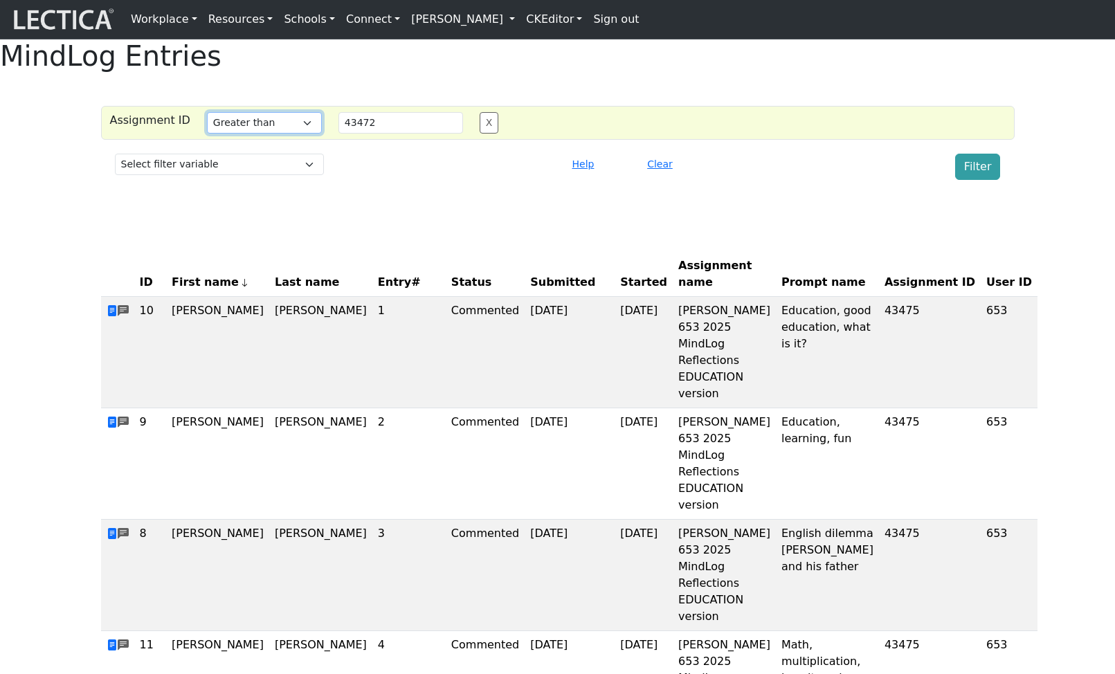
click at [252, 134] on select "Select filter Equals Does not equal Contains Does not contain List Greater than…" at bounding box center [264, 122] width 115 height 21
select select "lt"
click at [207, 134] on select "Select filter Equals Does not equal Contains Does not contain List Greater than…" at bounding box center [264, 122] width 115 height 21
click at [962, 180] on button "Filter" at bounding box center [978, 167] width 46 height 26
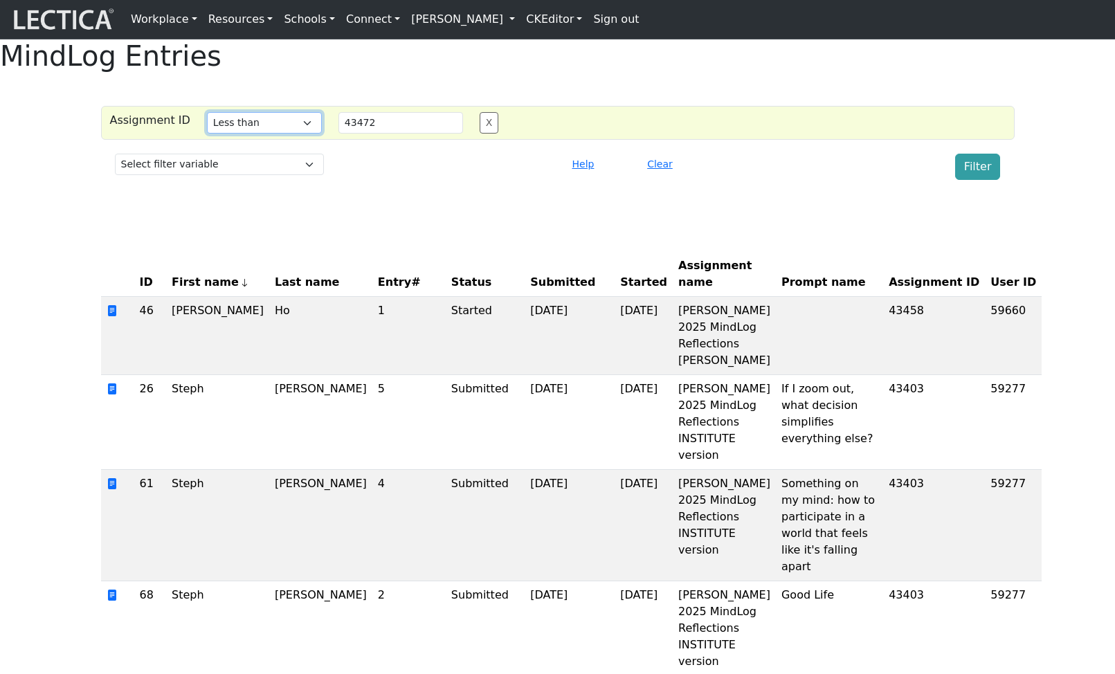
click at [268, 134] on select "Select filter Equals Does not equal Contains Does not contain List Greater than…" at bounding box center [264, 122] width 115 height 21
click at [480, 134] on button "X" at bounding box center [489, 122] width 19 height 21
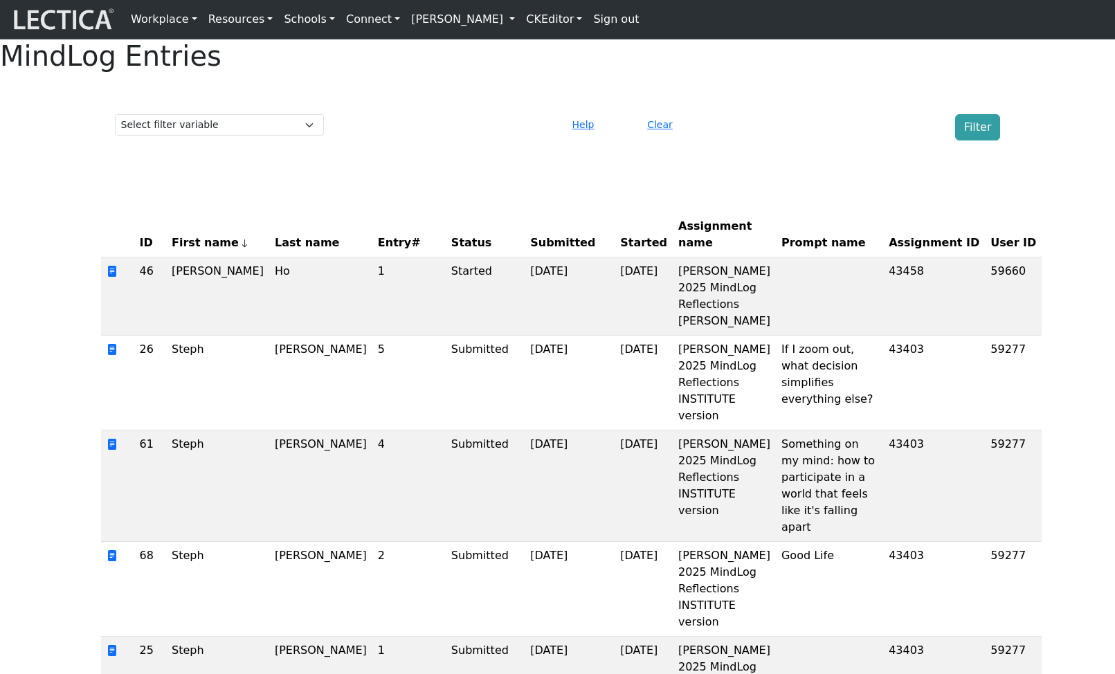
click at [289, 144] on div "Select filter variable Assignment ID Assignment name Date commented Date scored…" at bounding box center [557, 127] width 897 height 37
click at [274, 136] on select "Select filter variable Assignment ID Assignment name Date commented Date scored…" at bounding box center [219, 124] width 209 height 21
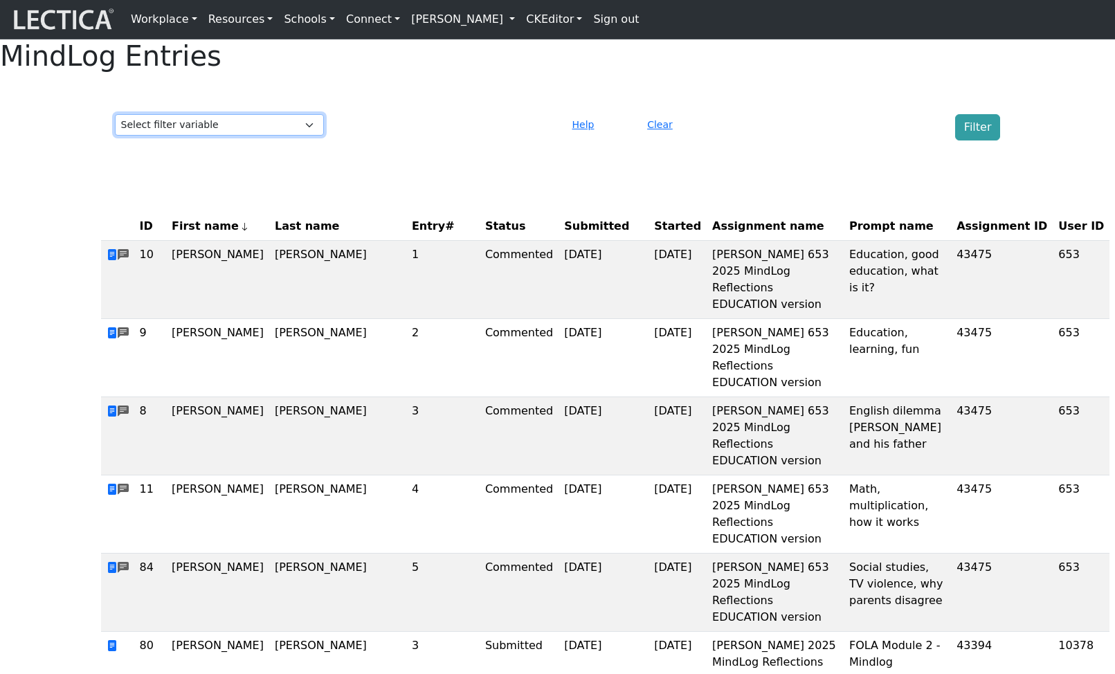
select select "purchase__assignment__name"
click at [115, 136] on select "Select filter variable Assignment ID Assignment name Date commented Date scored…" at bounding box center [219, 124] width 209 height 21
select select
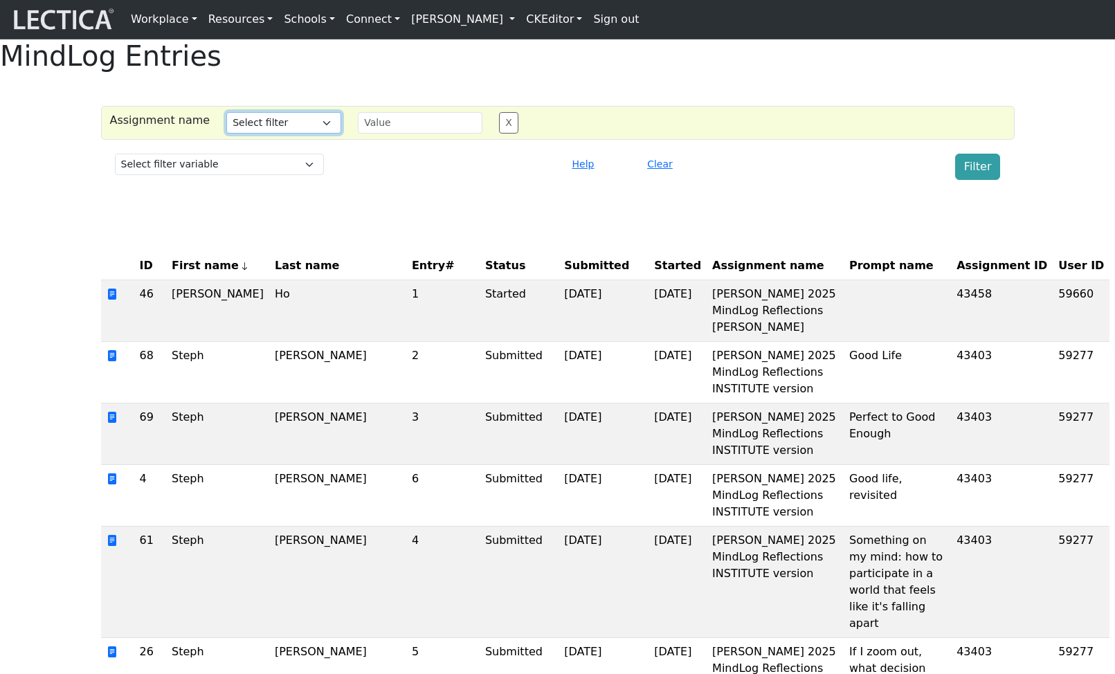
click at [276, 134] on select "Select filter Equals Does not equal Contains Does not contain Starts with Ends …" at bounding box center [283, 122] width 115 height 21
select select "iexact"
click at [226, 134] on select "Select filter Equals Does not equal Contains Does not contain Starts with Ends …" at bounding box center [283, 122] width 115 height 21
click at [707, 342] on td "Tin-Yun Ho 2025 MindLog Reflections BULK Maisano" at bounding box center [775, 311] width 137 height 62
drag, startPoint x: 677, startPoint y: 401, endPoint x: 651, endPoint y: 356, distance: 51.8
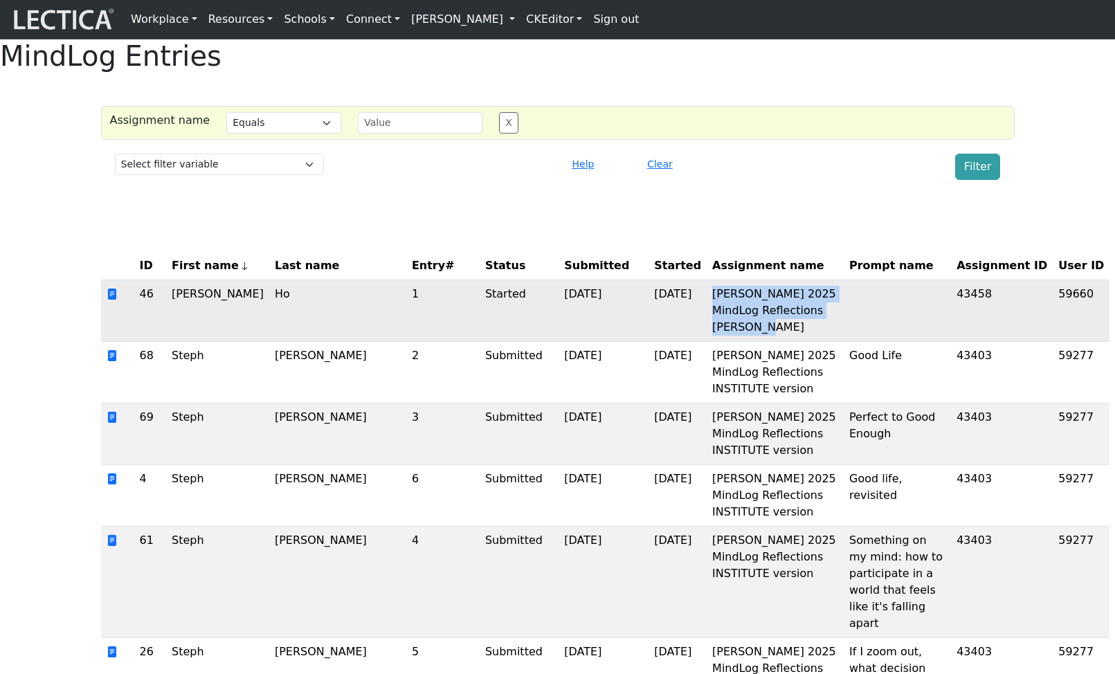
click at [707, 342] on td "Tin-Yun Ho 2025 MindLog Reflections BULK Maisano" at bounding box center [775, 311] width 137 height 62
copy td "Tin-Yun Ho 2025 MindLog Reflections BULK Maisano"
click at [381, 134] on input "text" at bounding box center [420, 122] width 125 height 21
paste input "Tin-Yun Ho 2025 MindLog Reflections BULK Maisano"
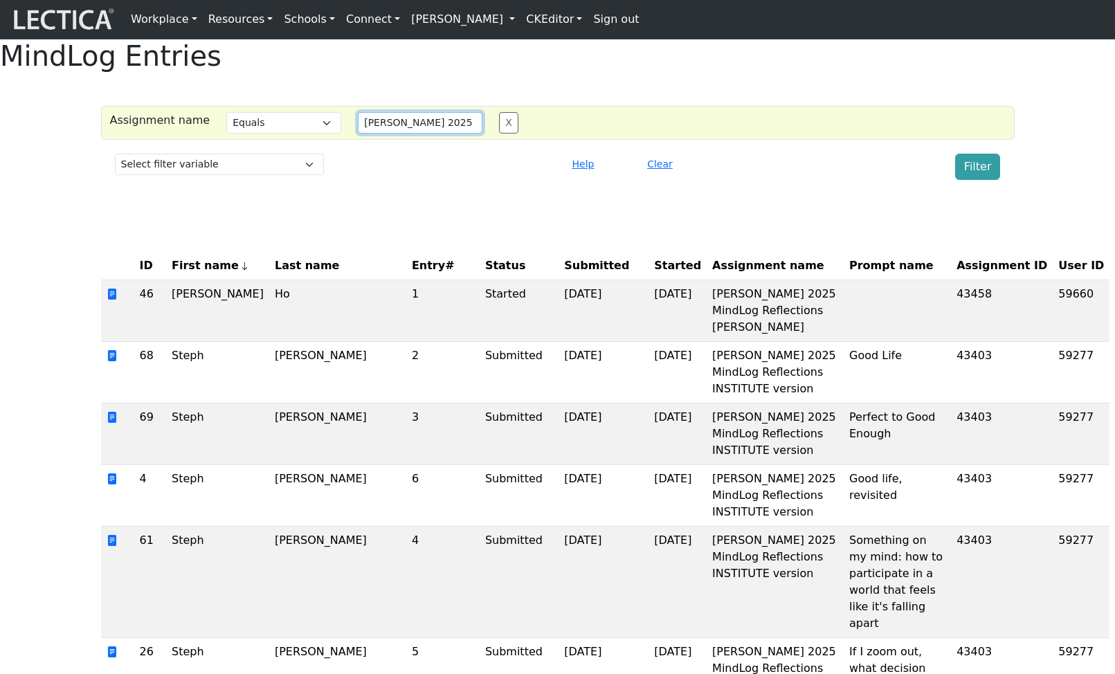
scroll to position [0, 113]
type input "Tin-Yun Ho 2025 MindLog Reflections BULK Maisano"
click at [977, 180] on button "Filter" at bounding box center [978, 167] width 46 height 26
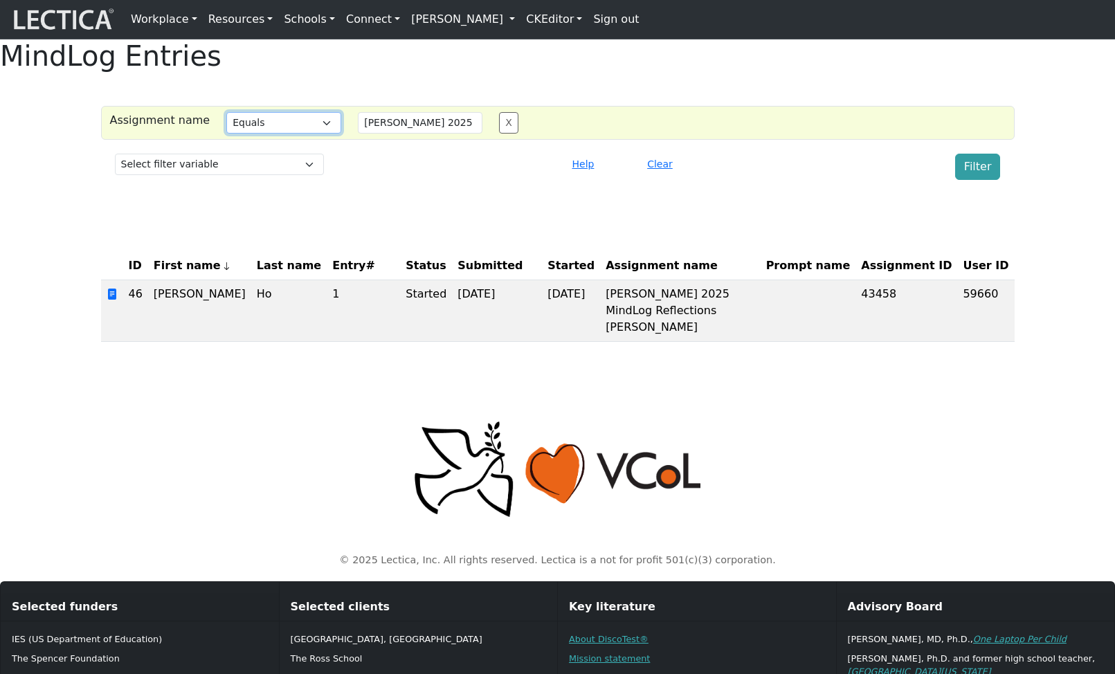
click at [271, 134] on select "Select filter Equals Does not equal Contains Does not contain Starts with Ends …" at bounding box center [283, 122] width 115 height 21
click at [226, 134] on select "Select filter Equals Does not equal Contains Does not contain Starts with Ends …" at bounding box center [283, 122] width 115 height 21
click at [983, 180] on button "Filter" at bounding box center [978, 167] width 46 height 26
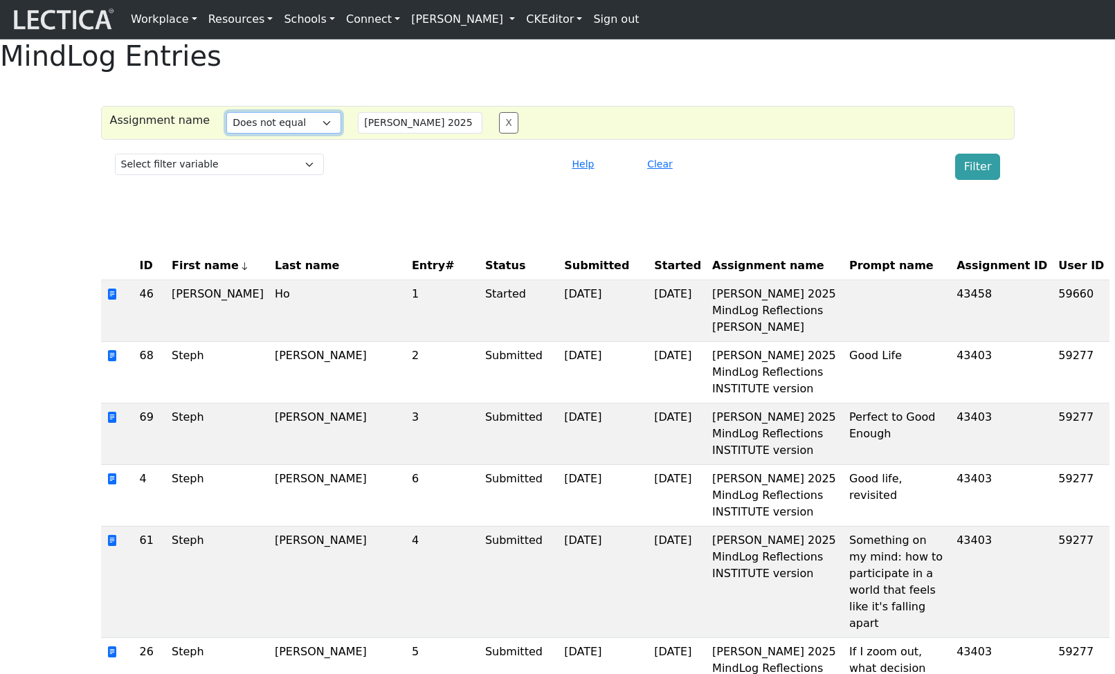
click at [279, 134] on select "Select filter Equals Does not equal Contains Does not contain Starts with Ends …" at bounding box center [283, 122] width 115 height 21
select select "icontains"
click at [226, 134] on select "Select filter Equals Does not equal Contains Does not contain Starts with Ends …" at bounding box center [283, 122] width 115 height 21
click at [406, 134] on input "Tin-Yun Ho 2025 MindLog Reflections BULK Maisano" at bounding box center [420, 122] width 125 height 21
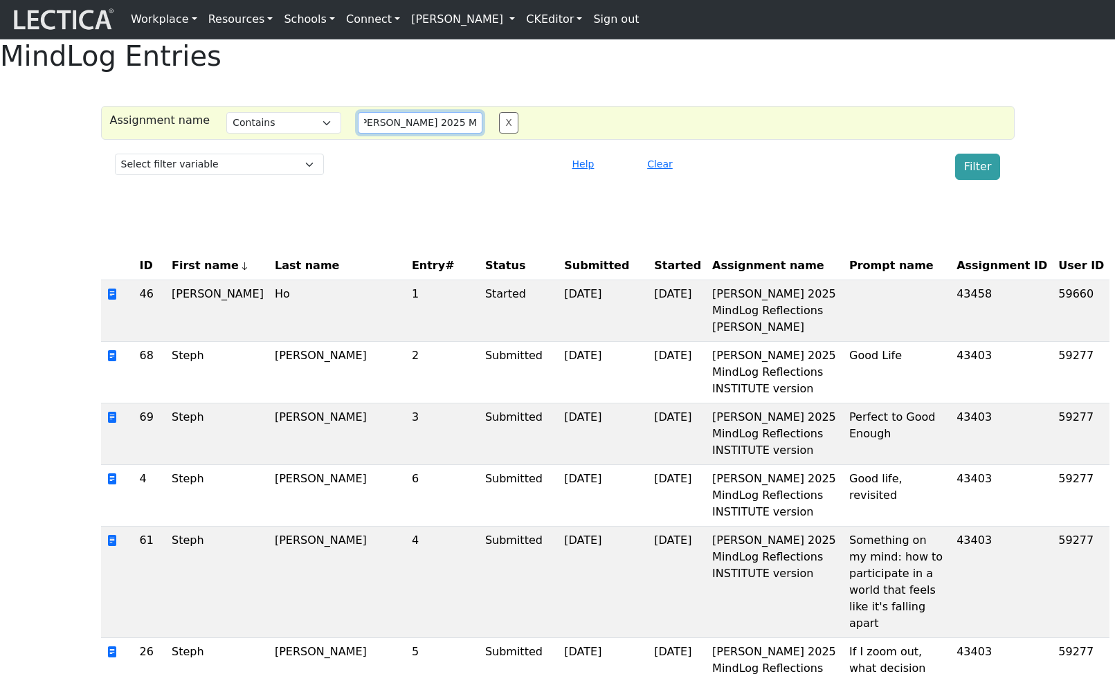
scroll to position [0, 0]
drag, startPoint x: 406, startPoint y: 154, endPoint x: 306, endPoint y: 158, distance: 100.4
click at [306, 134] on div "Assignment name Select filter Equals Does not equal Contains Does not contain S…" at bounding box center [549, 122] width 912 height 21
type input "Maisano"
click at [980, 180] on button "Filter" at bounding box center [978, 167] width 46 height 26
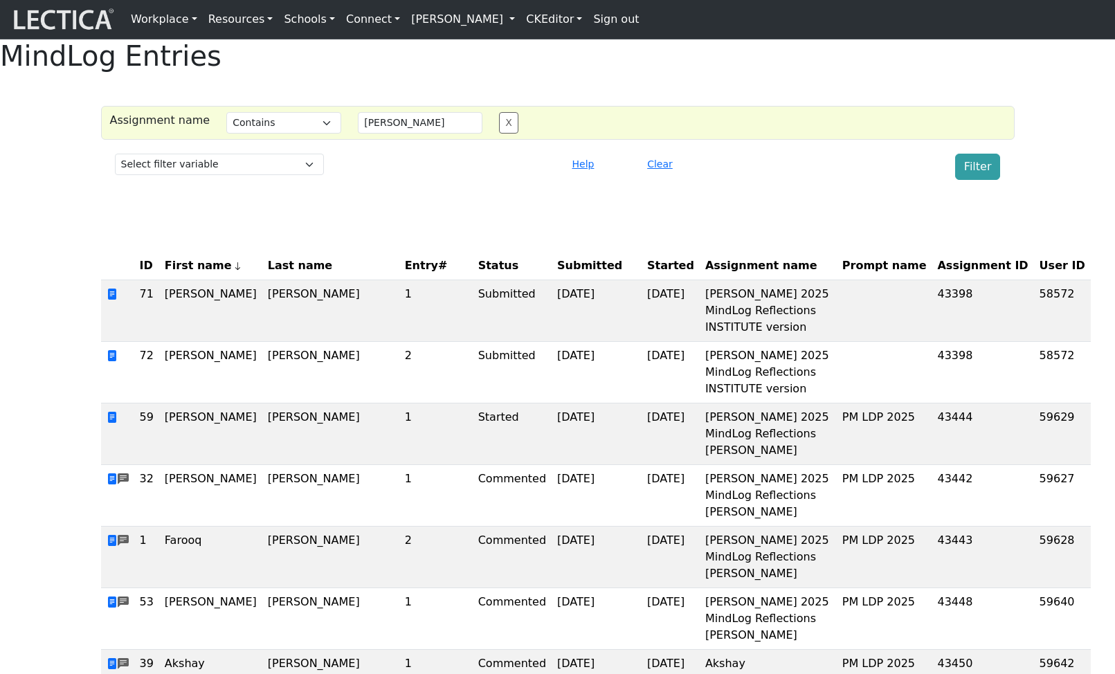
click at [489, 24] on link "[PERSON_NAME]" at bounding box center [463, 20] width 115 height 28
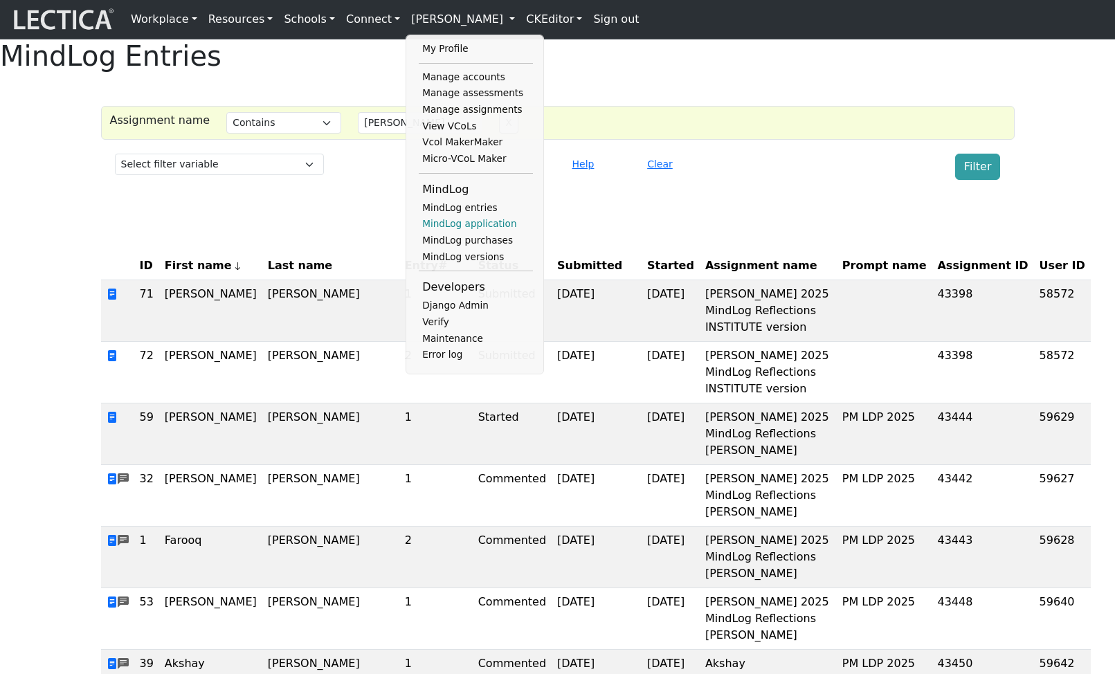
click at [454, 231] on link "MindLog application" at bounding box center [476, 224] width 114 height 17
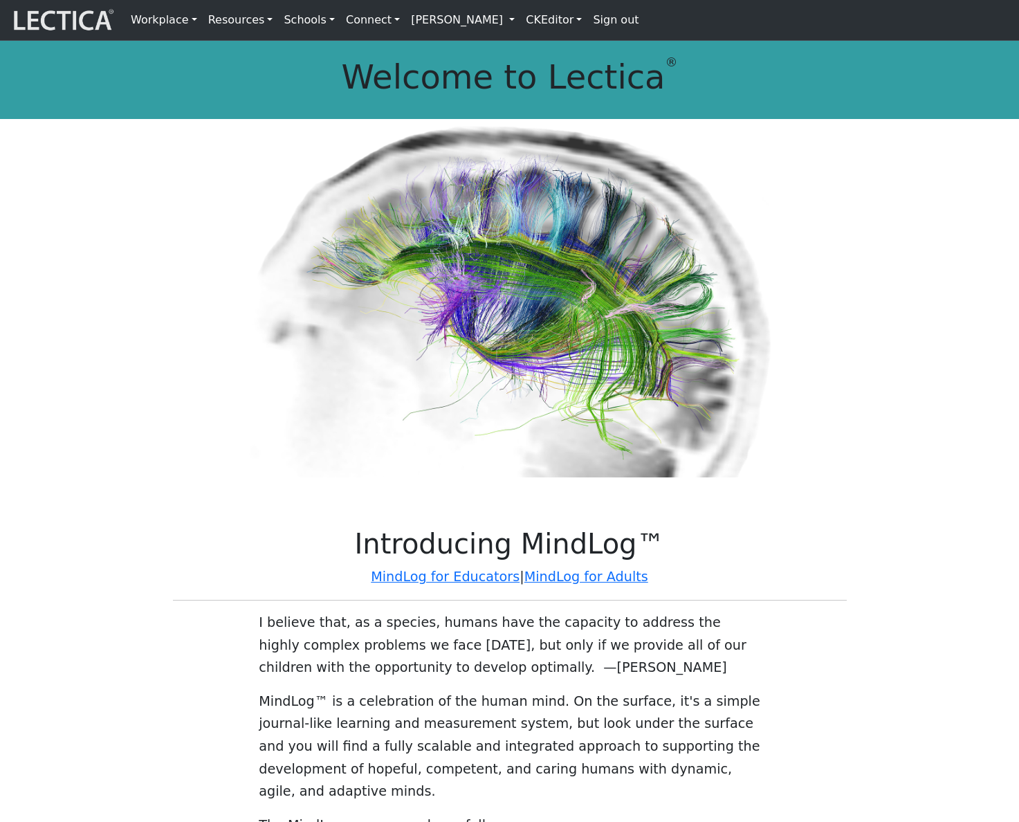
click at [434, 33] on link "[PERSON_NAME]" at bounding box center [463, 20] width 115 height 29
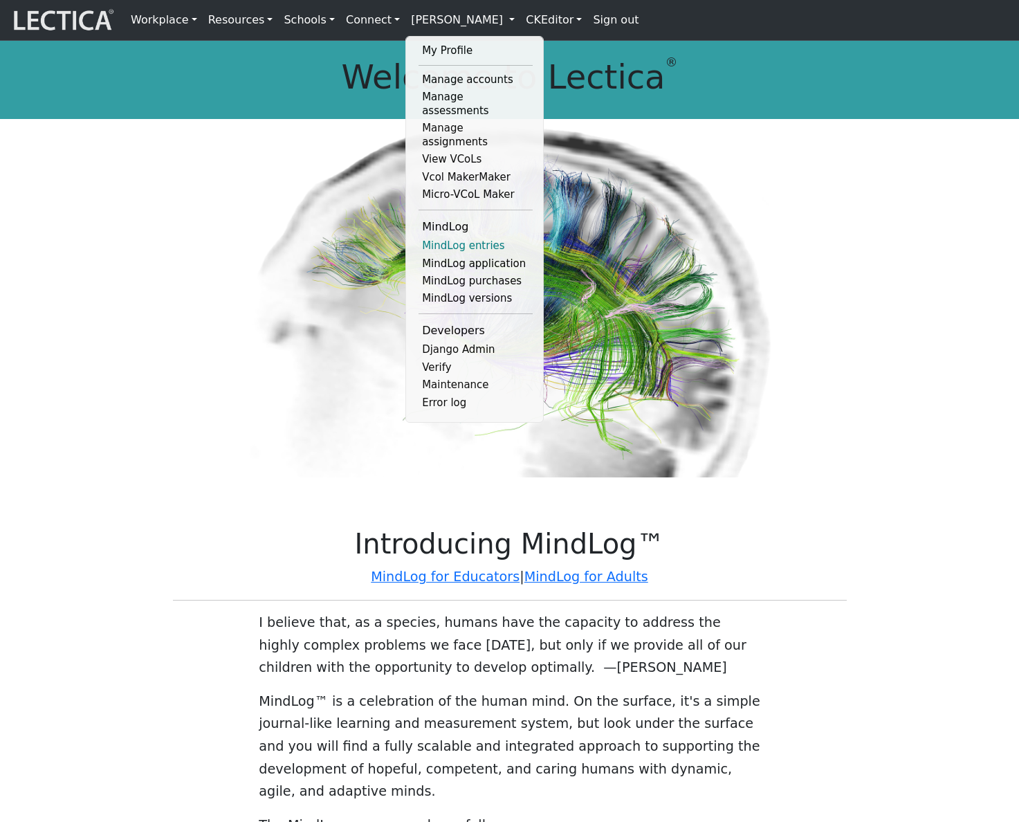
click at [453, 237] on link "MindLog entries" at bounding box center [476, 245] width 114 height 17
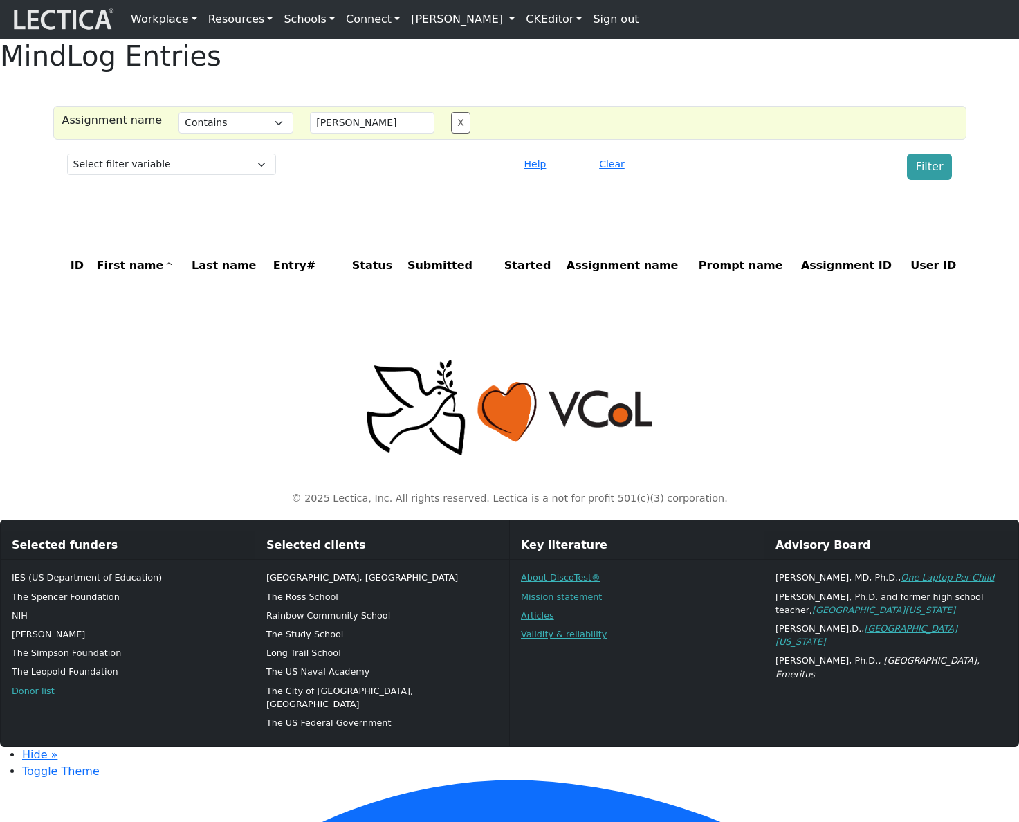
select select "icontains"
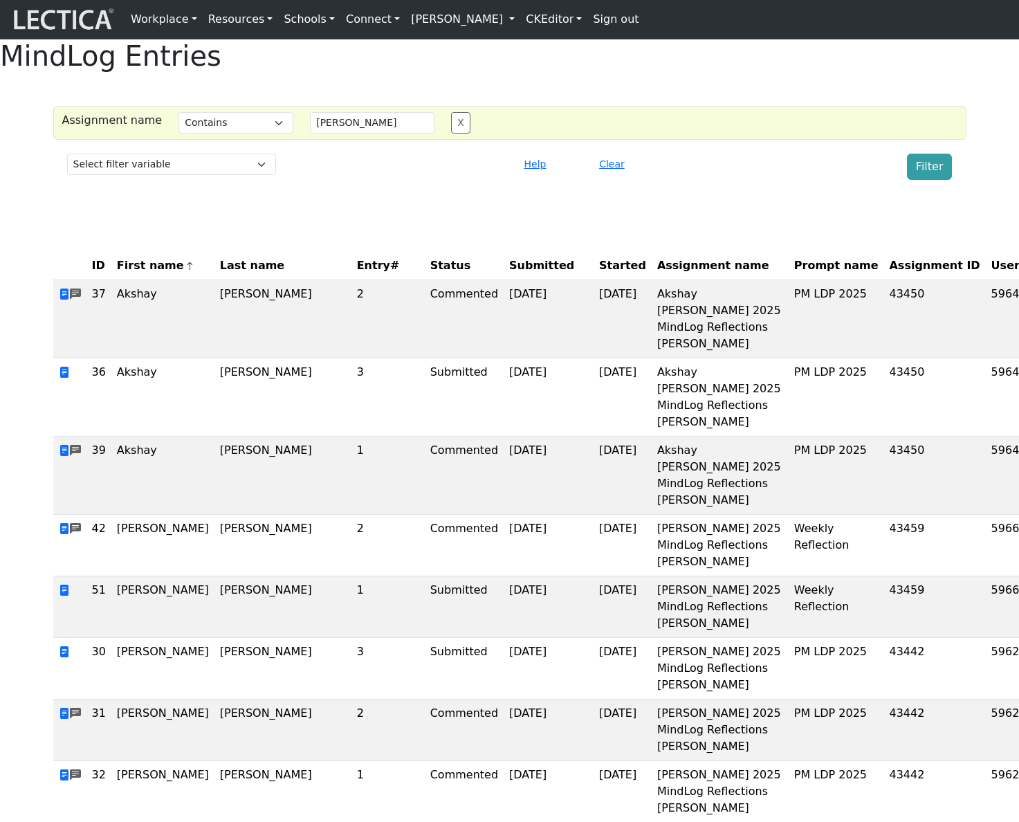
click at [451, 134] on button "X" at bounding box center [460, 122] width 19 height 21
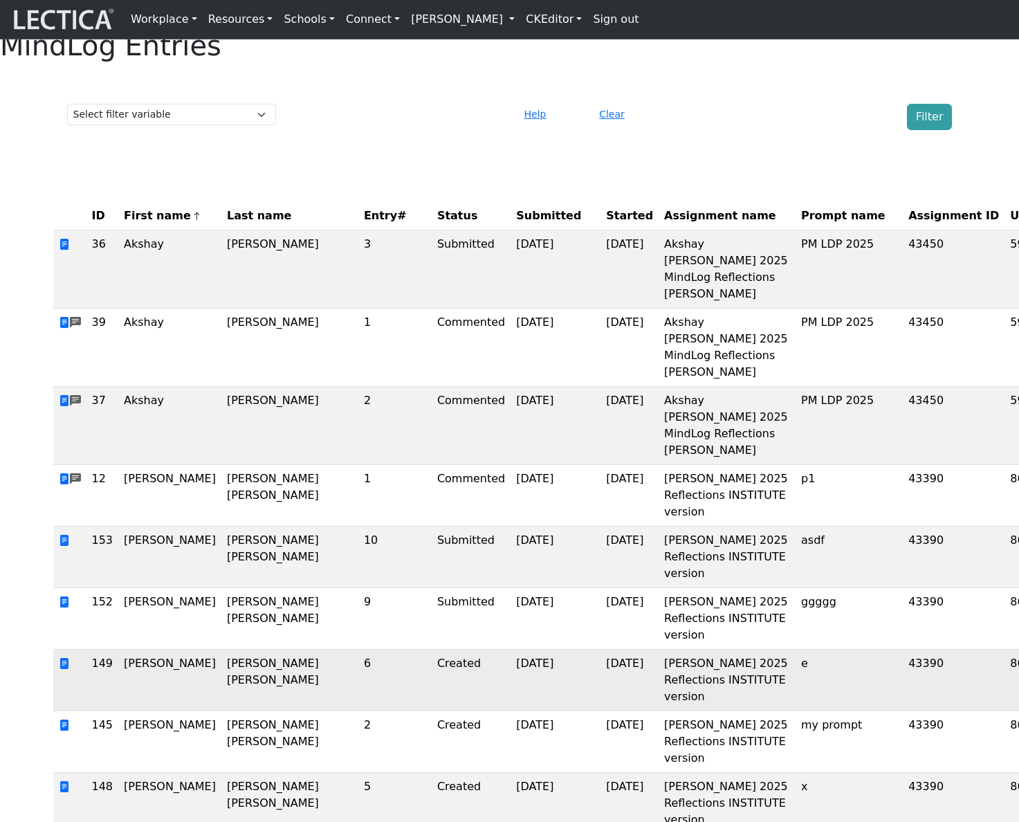
scroll to position [17, 0]
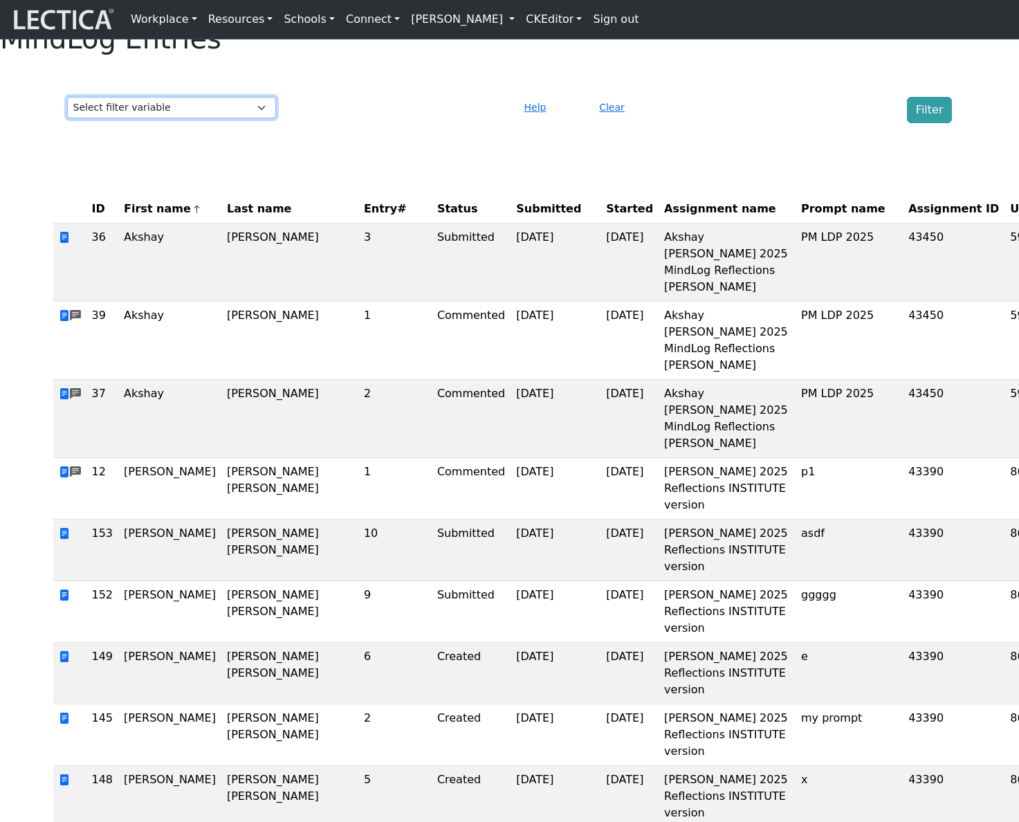
click at [210, 118] on select "Select filter variable Assignment ID Assignment name Date commented Date scored…" at bounding box center [171, 107] width 209 height 21
select select "purchase__assignment__id"
click at [67, 118] on select "Select filter variable Assignment ID Assignment name Date commented Date scored…" at bounding box center [171, 107] width 209 height 21
select select
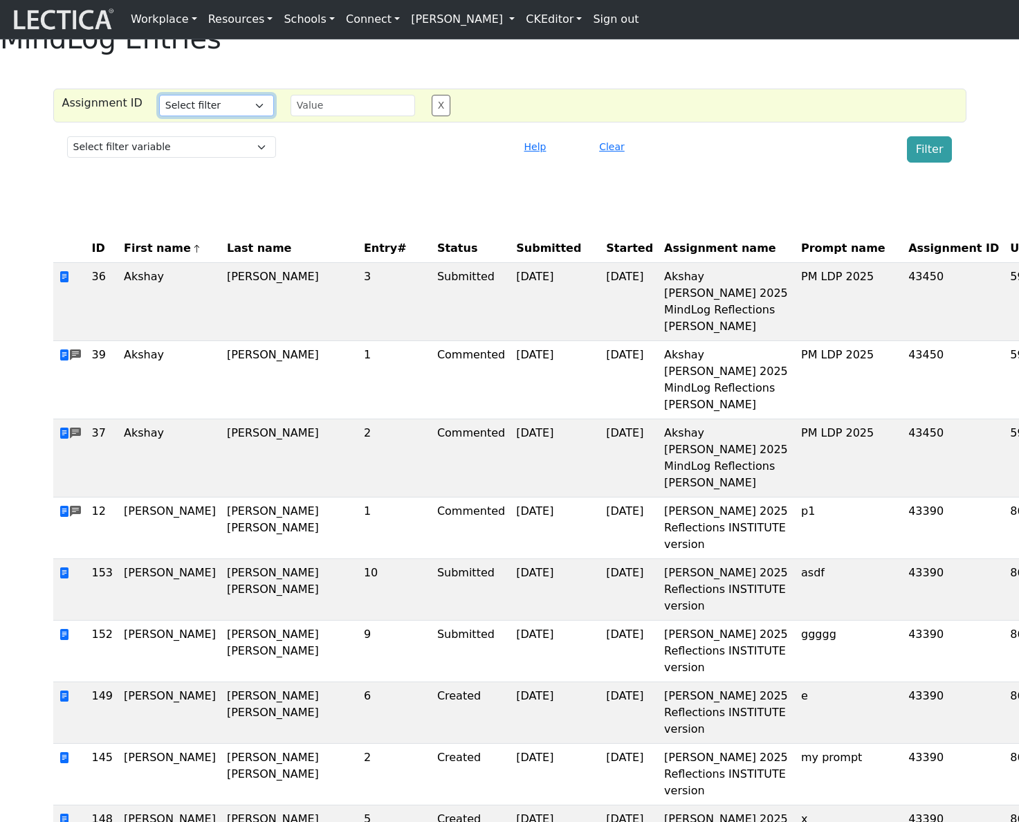
click at [200, 116] on select "Select filter Equals Does not equal Contains Does not contain List Greater than…" at bounding box center [216, 105] width 115 height 21
click at [215, 116] on select "Select filter Equals Does not equal Contains Does not contain List Greater than…" at bounding box center [216, 105] width 115 height 21
click at [159, 116] on select "Select filter Equals Does not equal Contains Does not contain List Greater than…" at bounding box center [216, 105] width 115 height 21
click at [329, 163] on div at bounding box center [397, 149] width 226 height 26
click at [208, 116] on select "Select filter Equals Does not equal Contains Does not contain List Greater than…" at bounding box center [216, 105] width 115 height 21
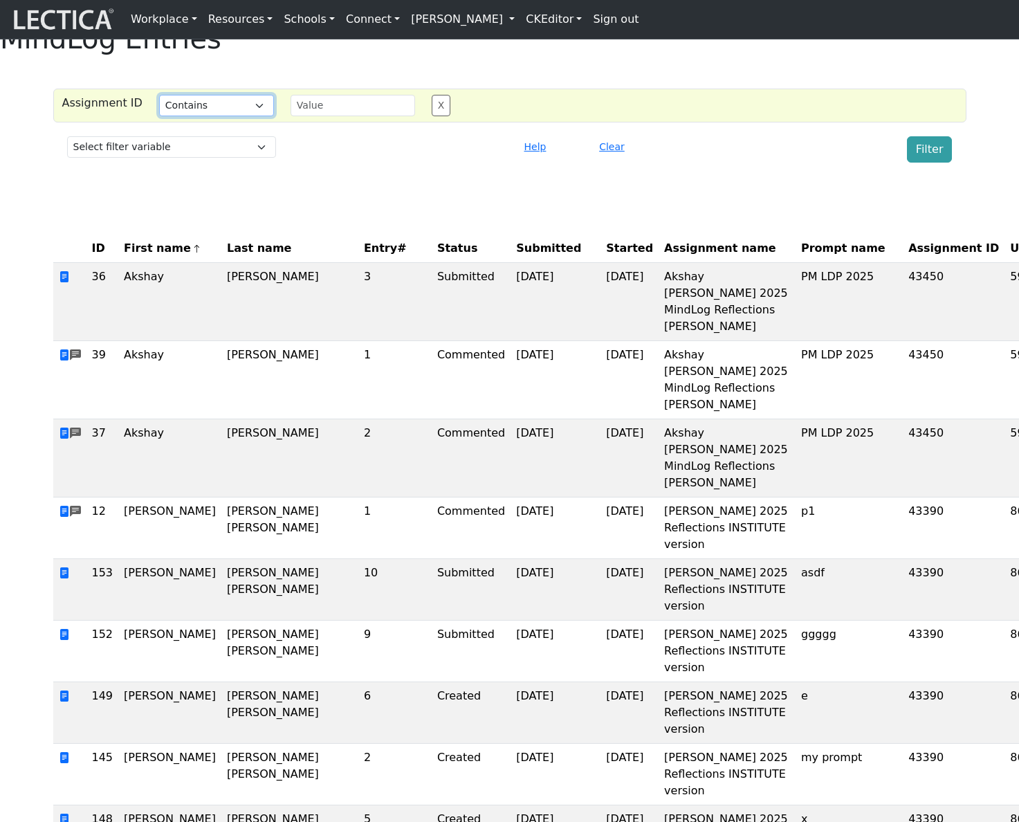
select select "not_icontains"
click at [159, 116] on select "Select filter Equals Does not equal Contains Does not contain List Greater than…" at bounding box center [216, 105] width 115 height 21
click at [243, 116] on select "Select filter Equals Does not equal Contains Does not contain List Greater than…" at bounding box center [216, 105] width 115 height 21
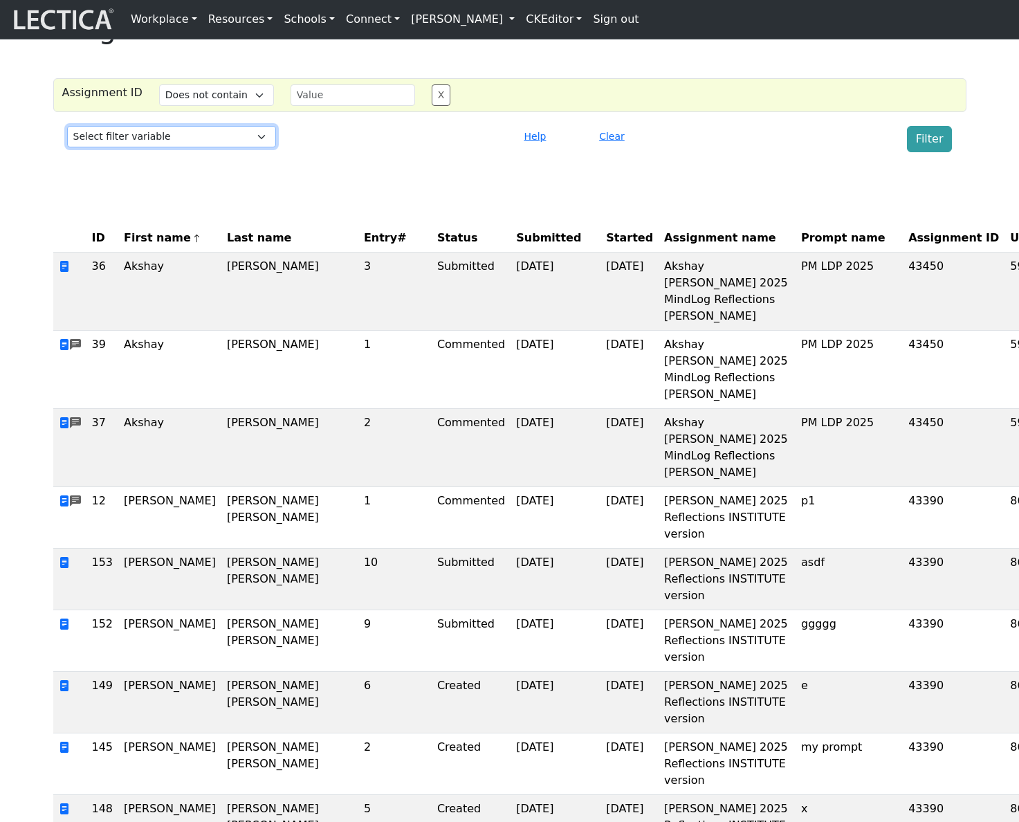
click at [255, 147] on select "Select filter variable Assignment ID Assignment name Date commented Date scored…" at bounding box center [171, 136] width 209 height 21
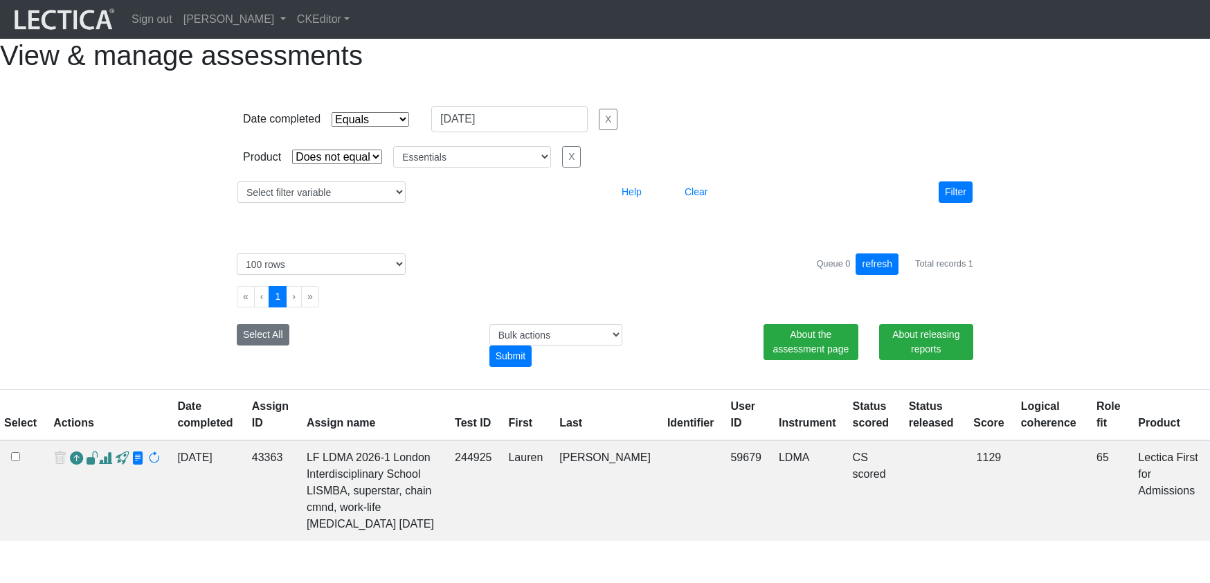
select select "contains"
select select "not_iexact"
select select "Essentials"
select select "100"
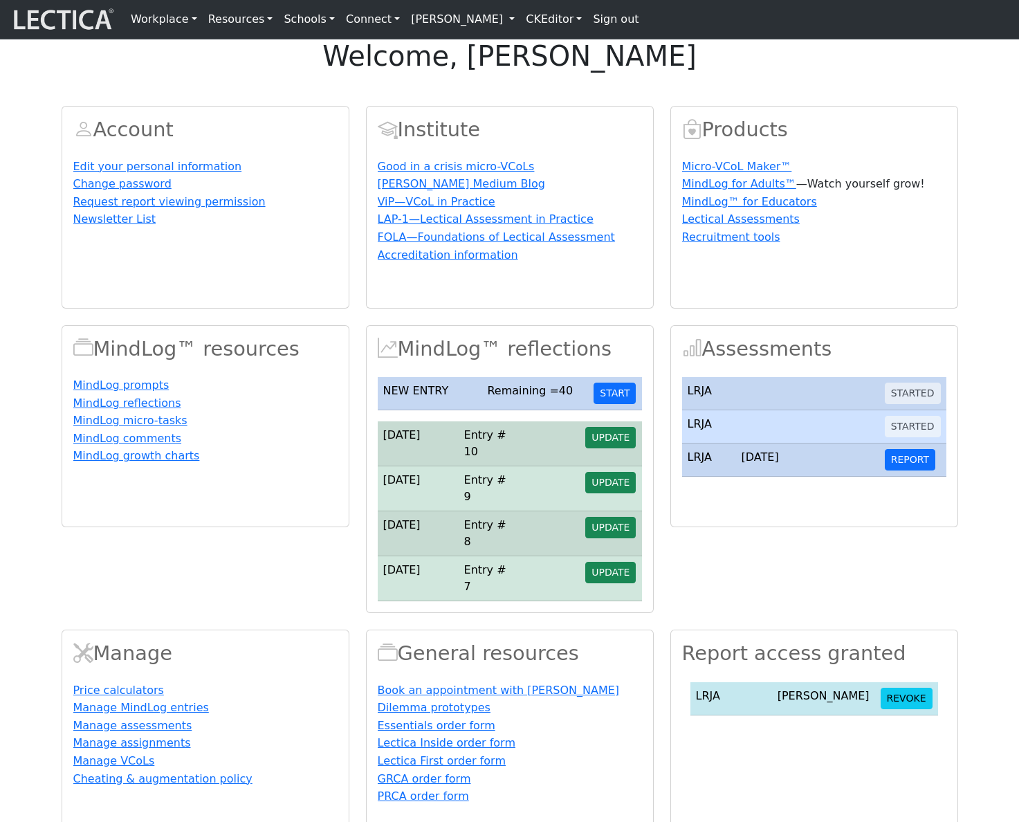
click at [925, 118] on div "welcome, [PERSON_NAME] Account Edit your personal information Change password R…" at bounding box center [509, 435] width 1019 height 793
click at [846, 127] on div "Account Edit your personal information Change password Request report viewing p…" at bounding box center [510, 460] width 914 height 743
